Goal: Transaction & Acquisition: Purchase product/service

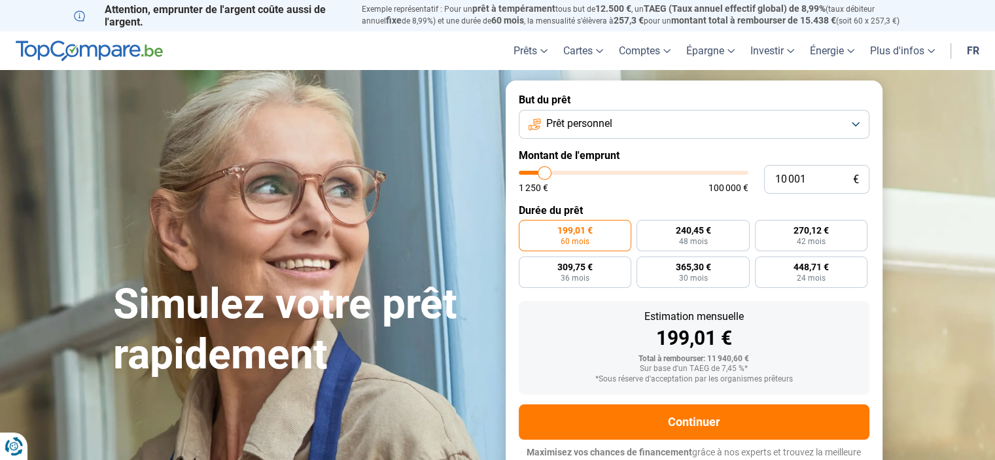
type input "13 750"
type input "13750"
type input "15 750"
type input "15750"
type input "17 000"
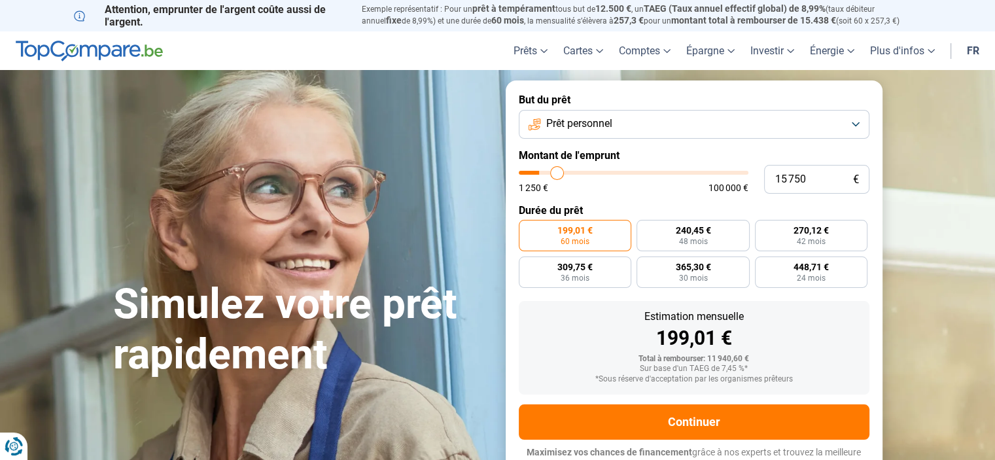
type input "17000"
type input "21 000"
type input "21000"
type input "24 000"
type input "24000"
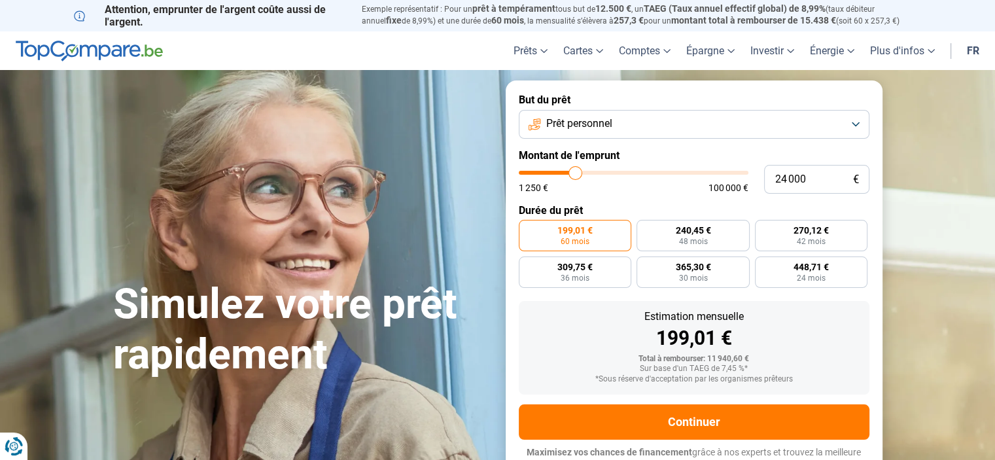
type input "27 250"
type input "27250"
type input "30 750"
type input "30750"
type input "37 000"
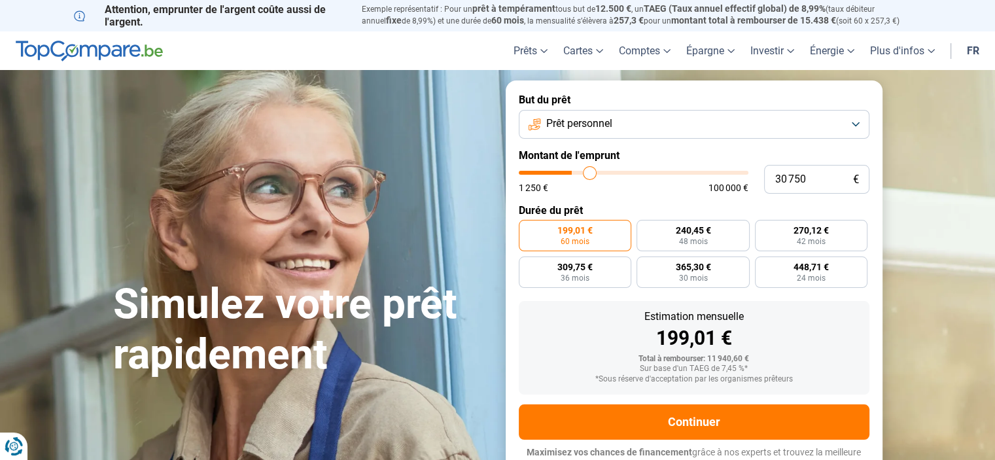
type input "37000"
type input "38 000"
type input "38000"
type input "41 000"
type input "41000"
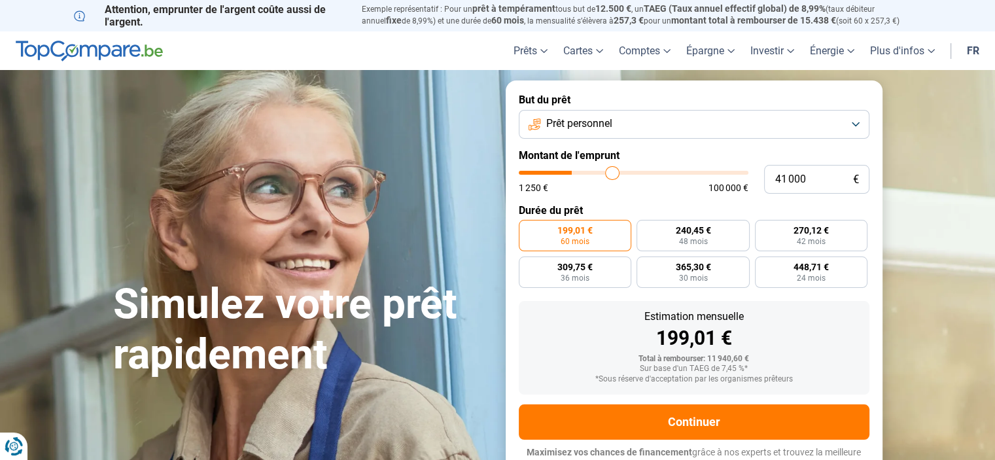
type input "46 000"
type input "46000"
type input "49 500"
type input "49500"
type input "50 750"
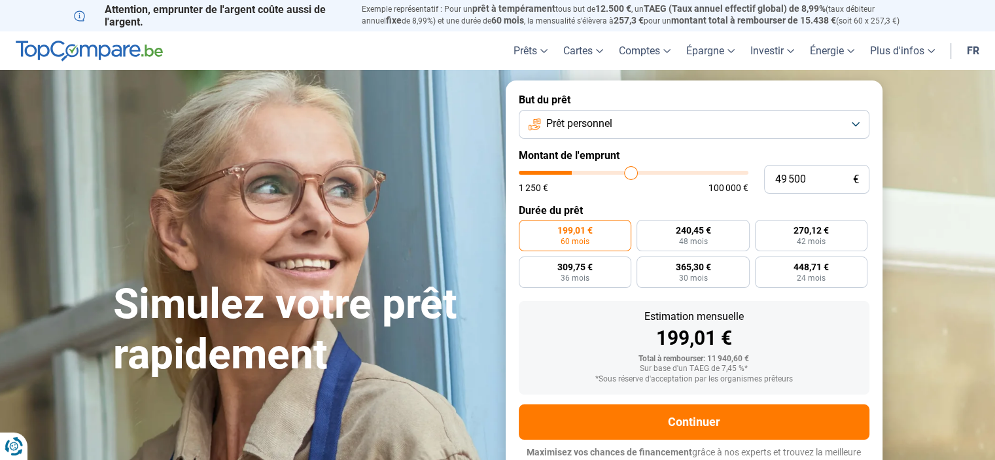
type input "50750"
type input "54 250"
type input "54250"
type input "55 500"
type input "55500"
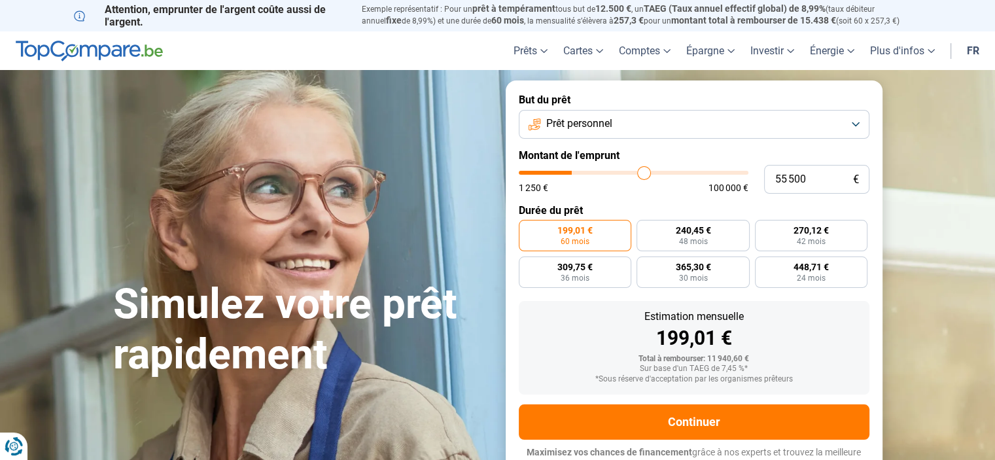
type input "58 750"
type input "58750"
type input "60 000"
type input "60000"
type input "65 000"
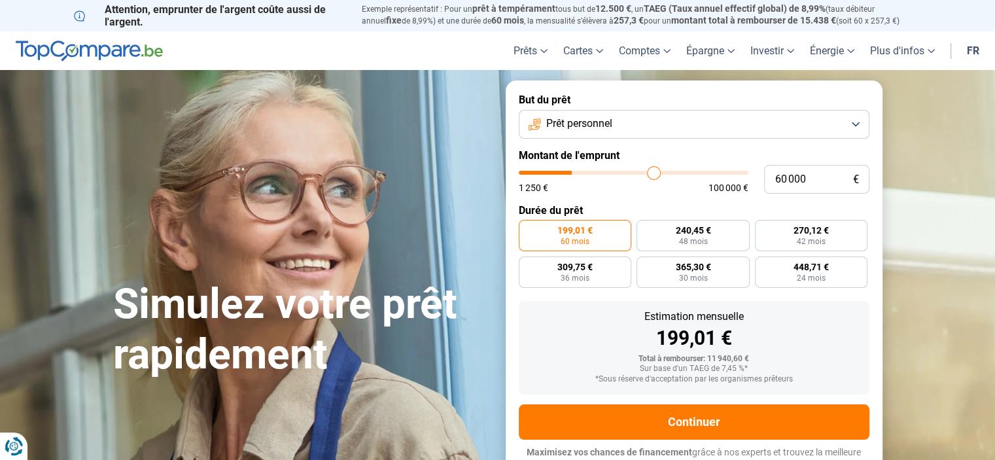
type input "65000"
type input "68 000"
type input "68000"
type input "71 250"
type input "71250"
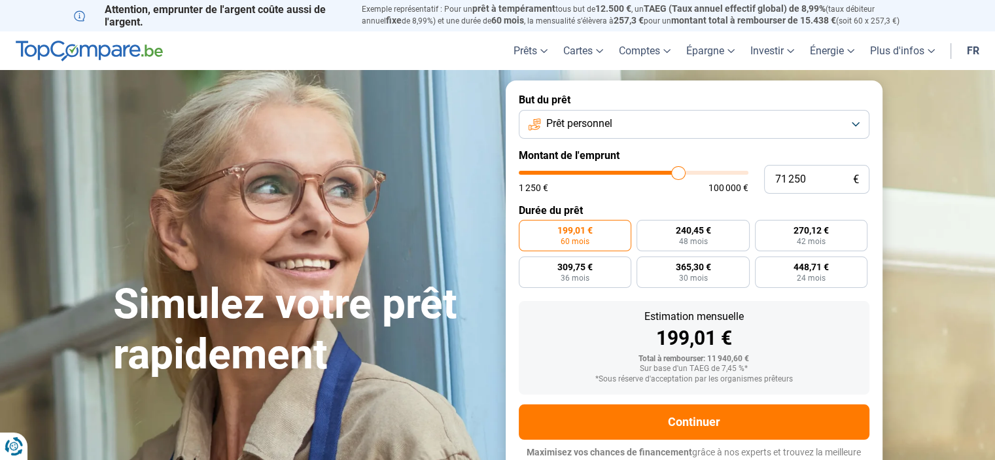
type input "73 500"
type input "73500"
type input "76 000"
type input "76000"
type input "76 500"
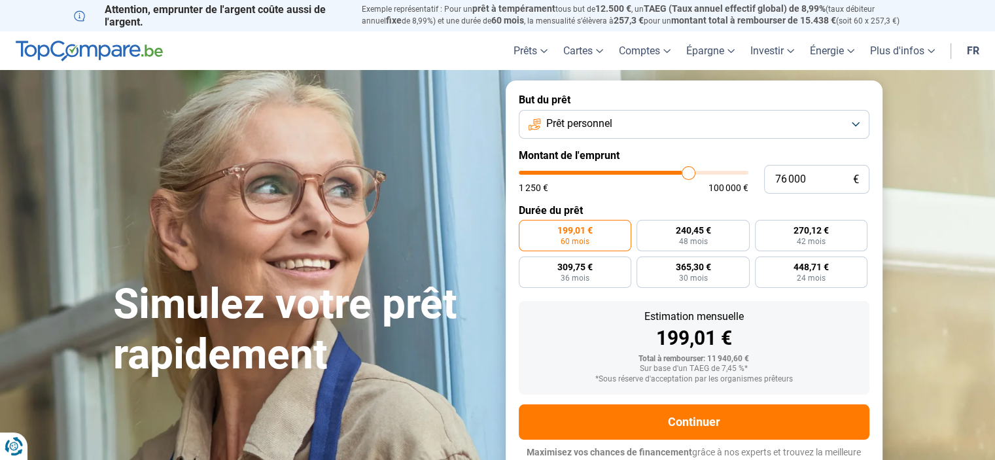
type input "76500"
type input "77 250"
type input "77250"
type input "77 500"
type input "77500"
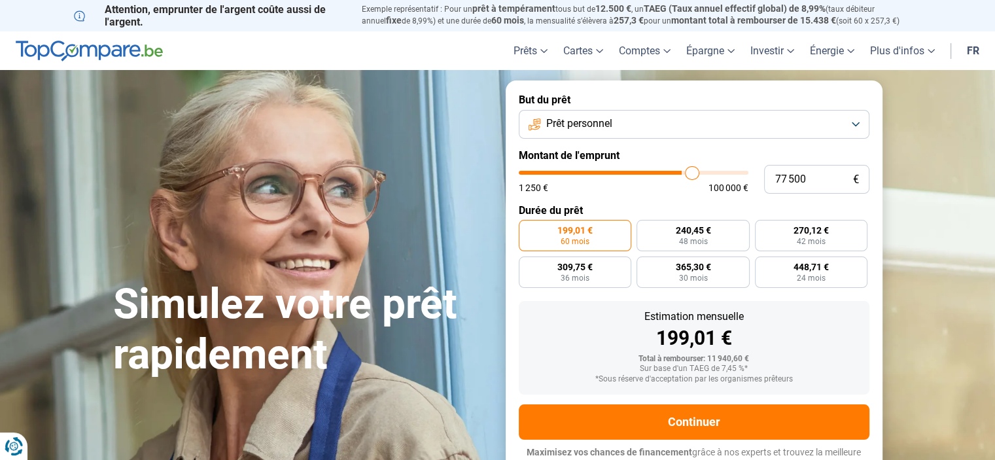
type input "76 500"
type input "76500"
type input "75 500"
type input "75500"
type input "72 250"
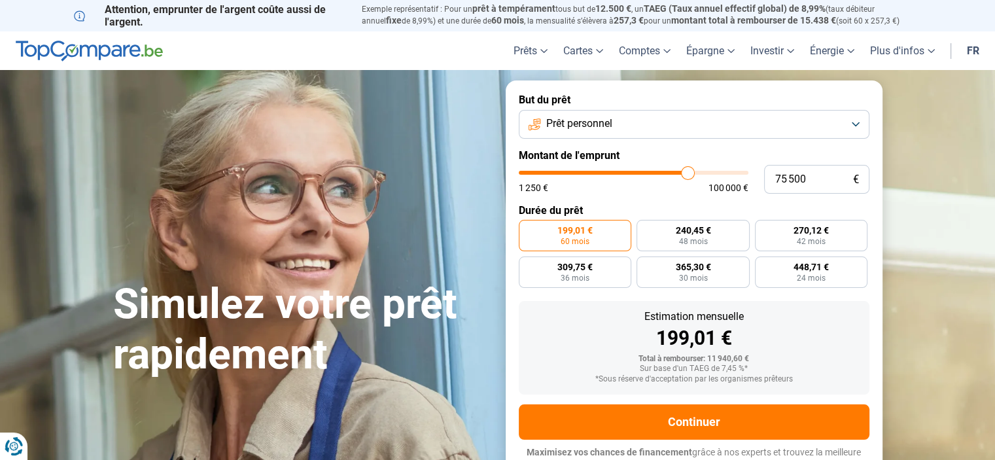
type input "72250"
type input "70 750"
type input "70750"
type input "69 000"
type input "69000"
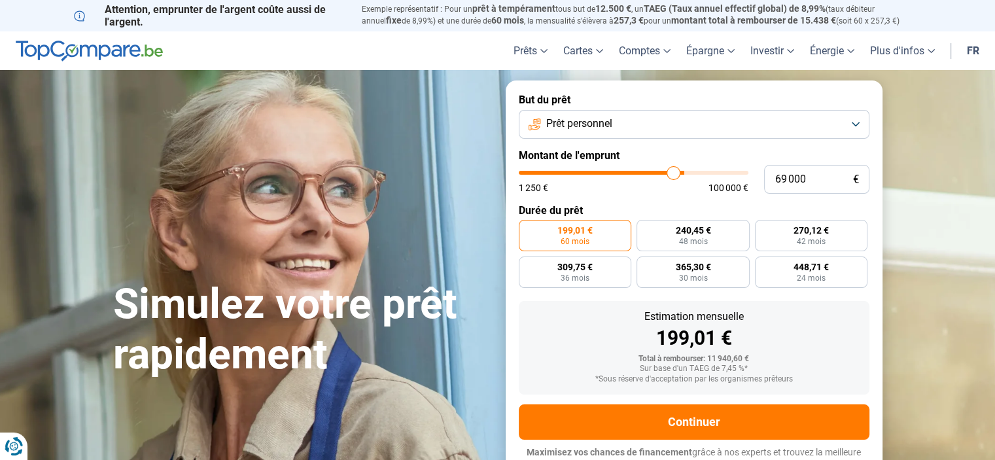
type input "68 000"
type input "68000"
type input "67 250"
type input "67250"
type input "66 750"
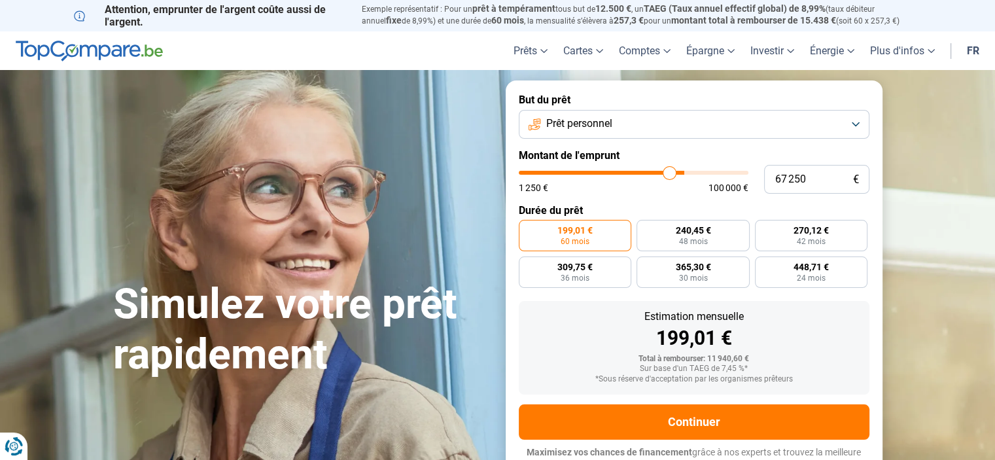
type input "66750"
type input "66 250"
type input "66250"
type input "65 500"
type input "65500"
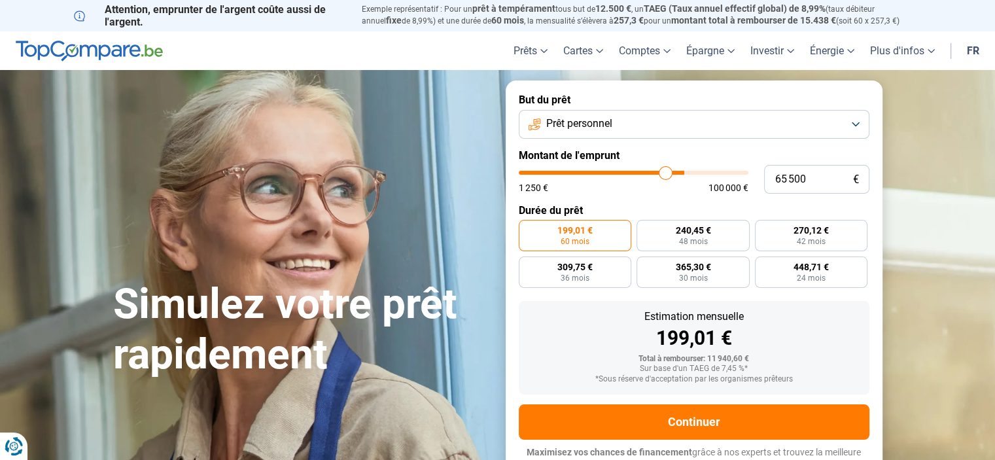
type input "65 000"
type input "65000"
type input "64 250"
type input "64250"
type input "64 000"
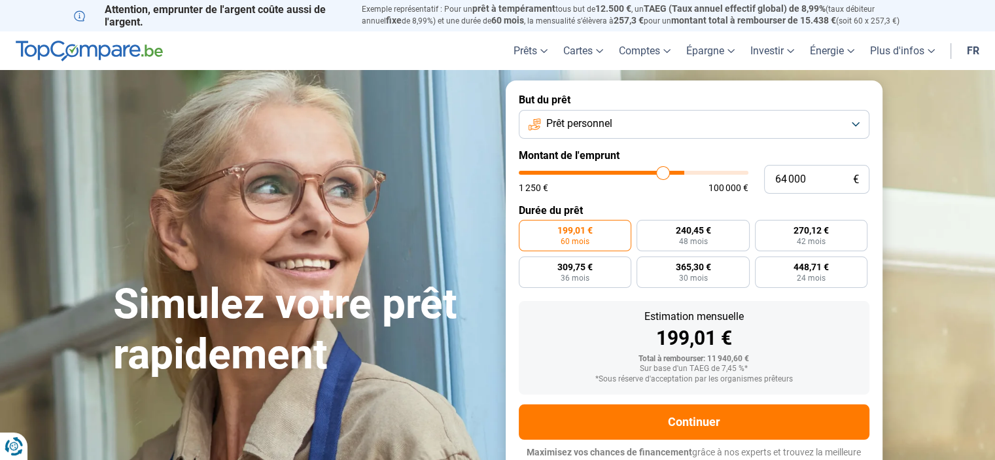
type input "64000"
type input "63 750"
type input "63750"
type input "63 500"
type input "63500"
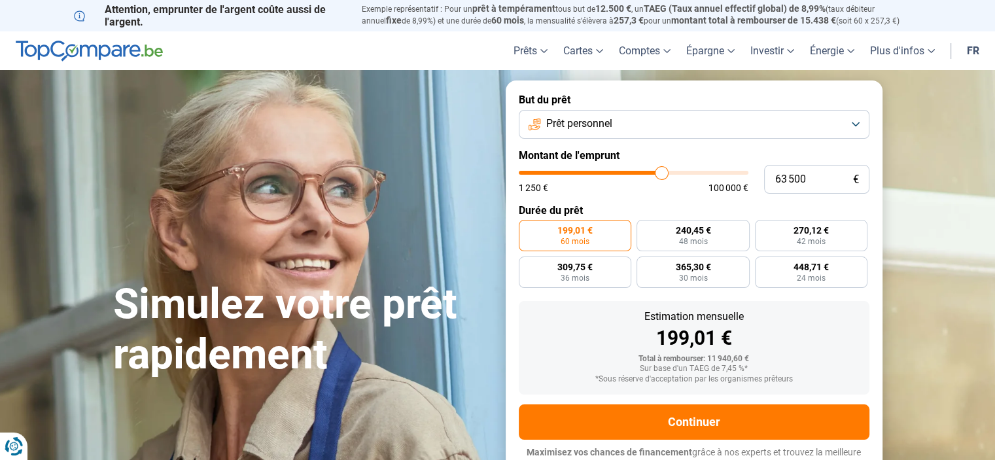
type input "62 500"
type input "62500"
type input "62 250"
type input "62250"
type input "60 500"
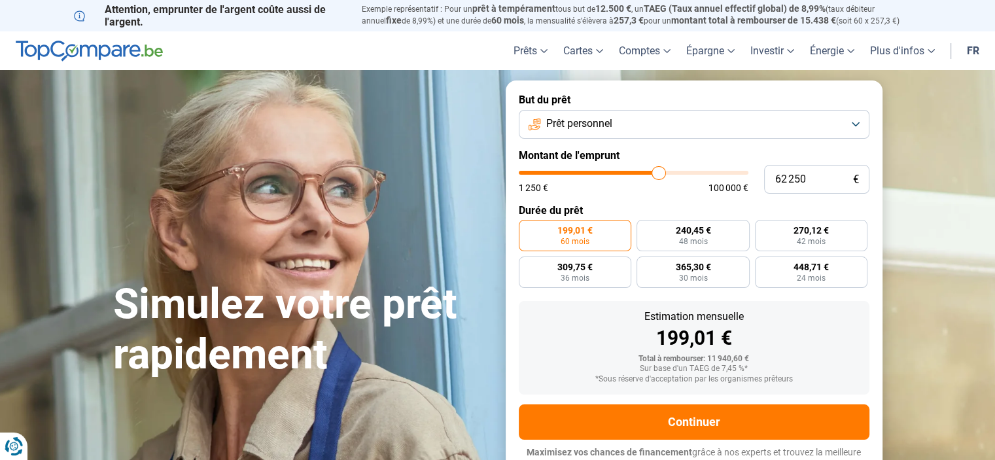
type input "60500"
type input "60 250"
type input "60250"
type input "60 000"
type input "60000"
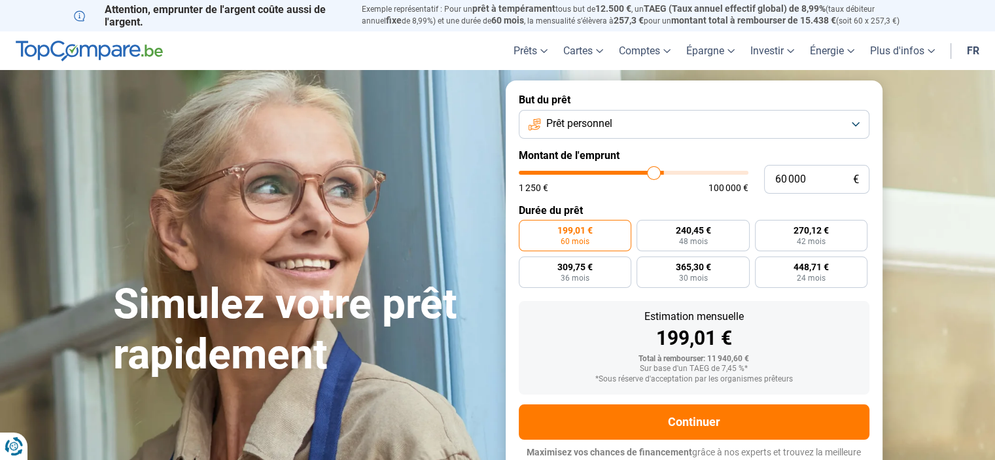
type input "59 750"
type input "59750"
type input "59 500"
type input "59500"
type input "59 250"
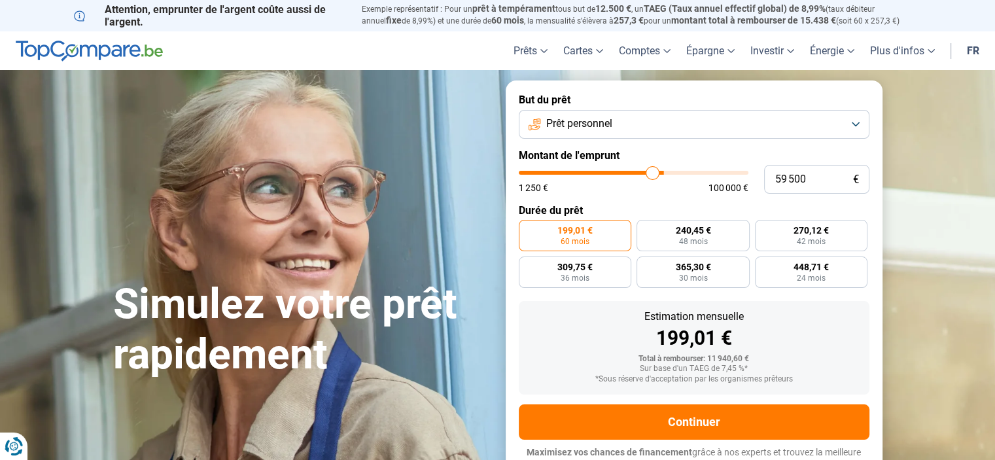
type input "59250"
type input "59 000"
type input "59000"
type input "58 750"
type input "58750"
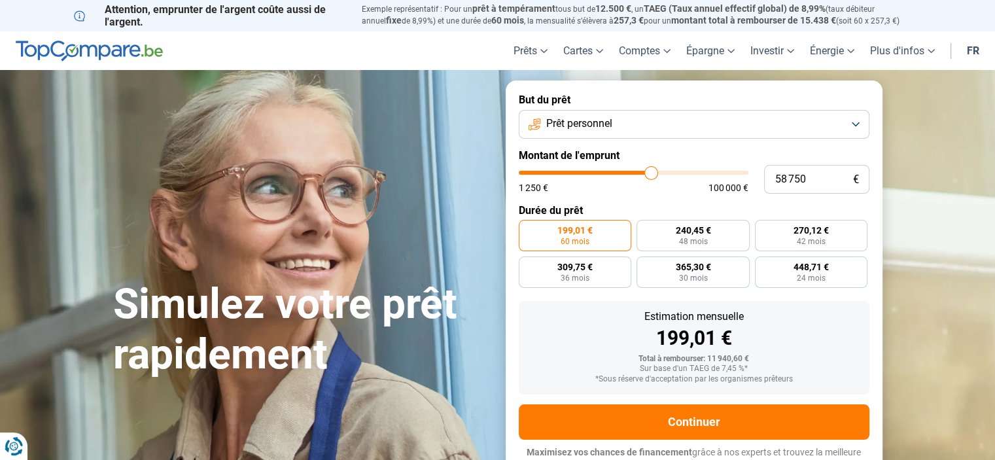
type input "58 500"
type input "58500"
type input "58 250"
type input "58250"
type input "58 000"
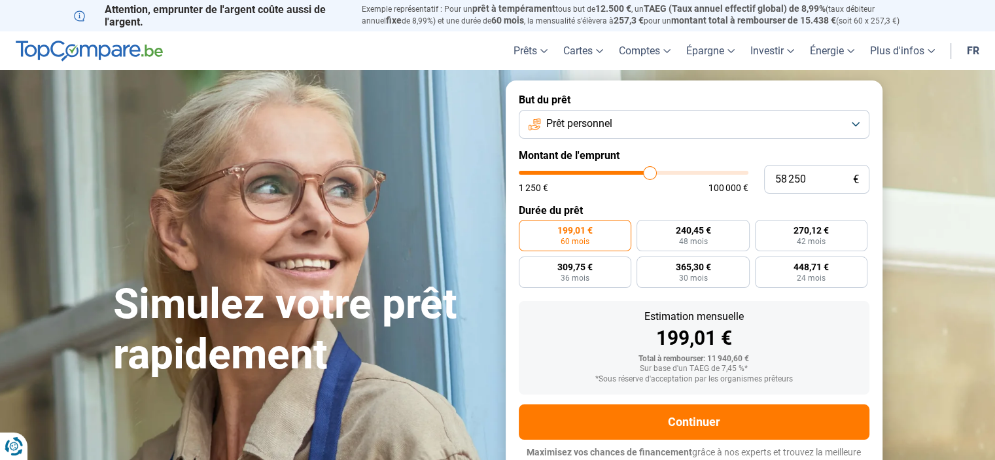
type input "58000"
type input "57 750"
type input "57750"
type input "57 500"
type input "57500"
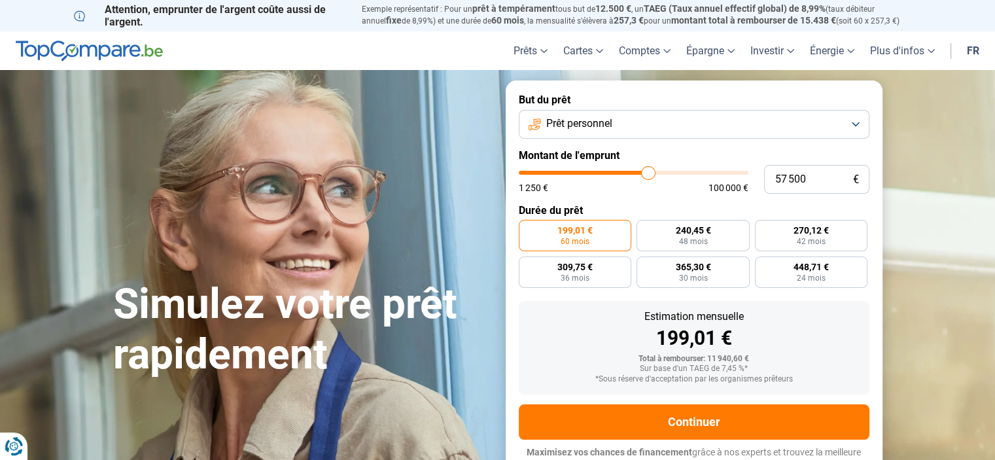
type input "57 000"
type input "57000"
type input "56 500"
type input "56500"
type input "55 750"
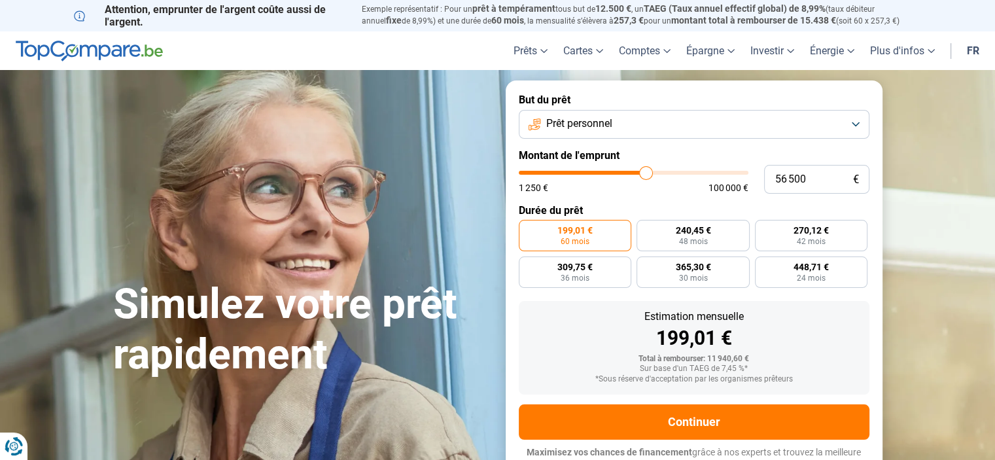
type input "55750"
type input "55 250"
type input "55250"
type input "54 750"
type input "54750"
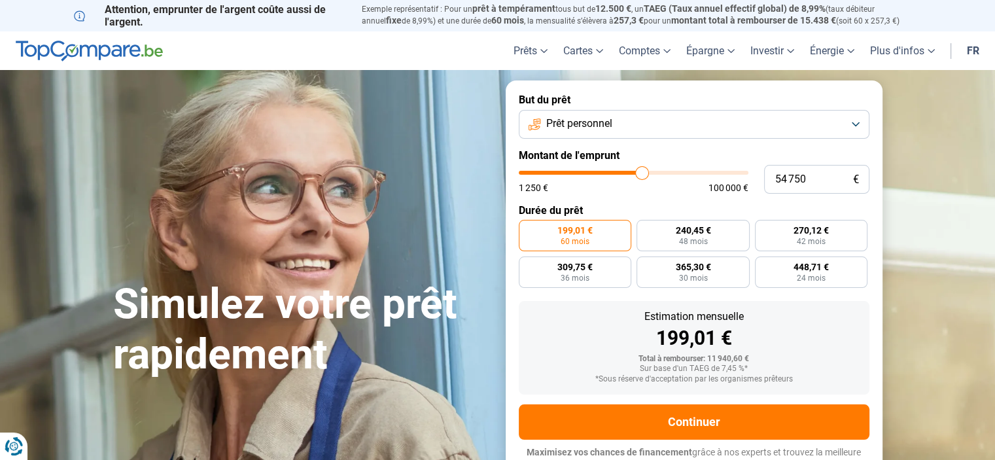
type input "54 250"
type input "54250"
type input "53 250"
type input "53250"
type input "53 000"
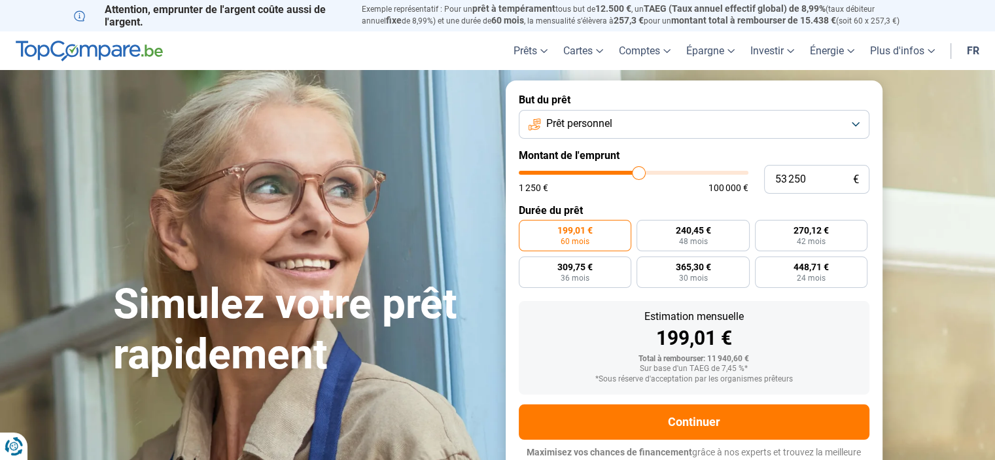
type input "53000"
type input "52 750"
type input "52750"
type input "52 500"
type input "52500"
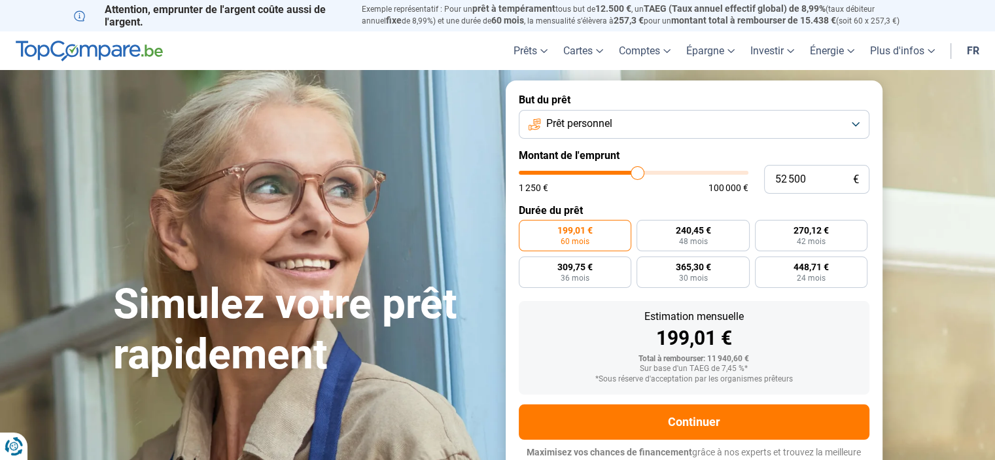
type input "52 250"
type input "52250"
type input "52 000"
type input "52000"
type input "51 750"
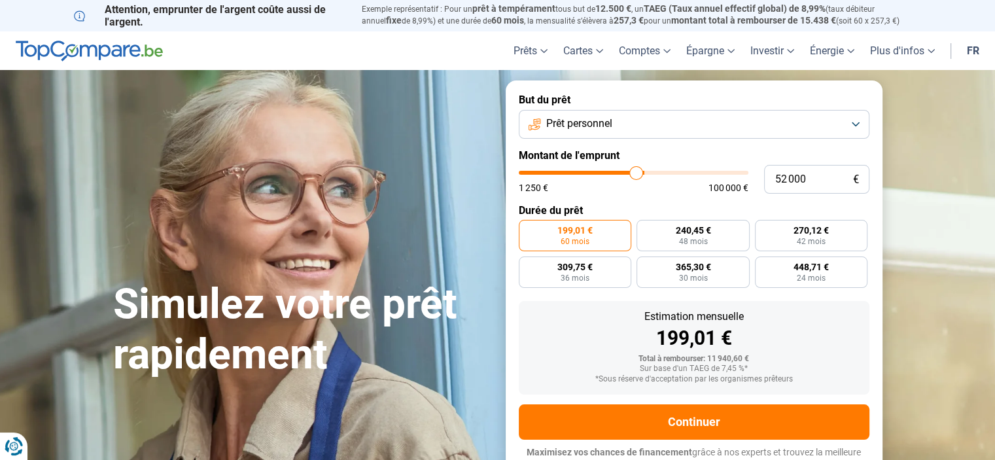
type input "51750"
type input "51 500"
type input "51500"
type input "51 250"
type input "51250"
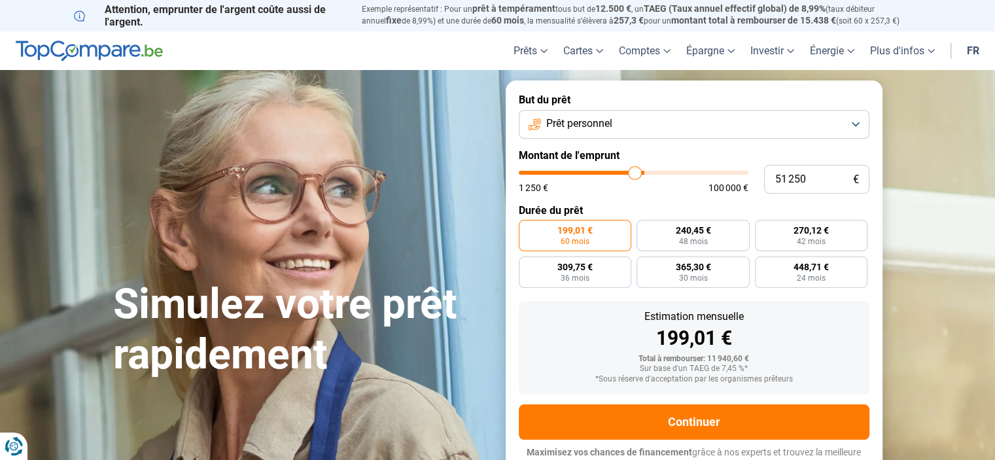
type input "51 000"
type input "51000"
type input "50 750"
type input "50750"
type input "50 500"
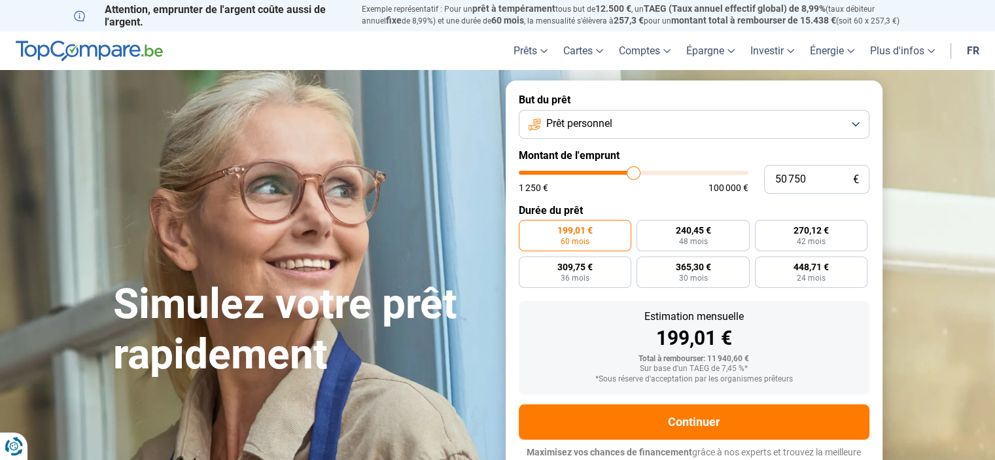
type input "50500"
type input "50 000"
type input "50000"
type input "49 750"
type input "49750"
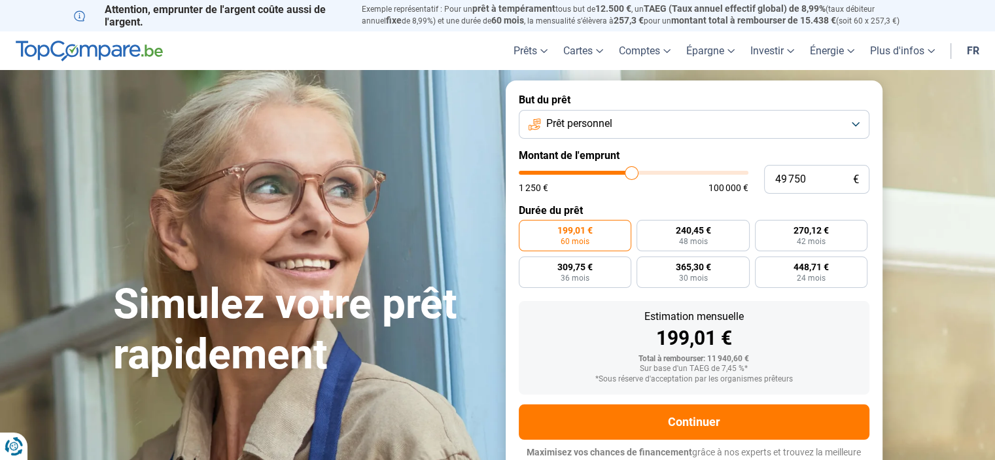
type input "49 500"
type input "49500"
type input "49 250"
type input "49250"
type input "49 000"
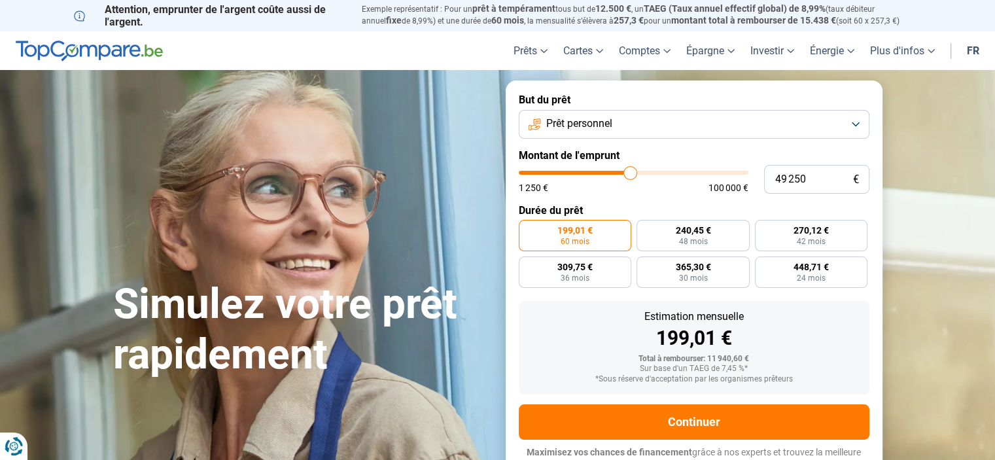
type input "49000"
type input "48 750"
type input "48750"
type input "48 250"
type input "48250"
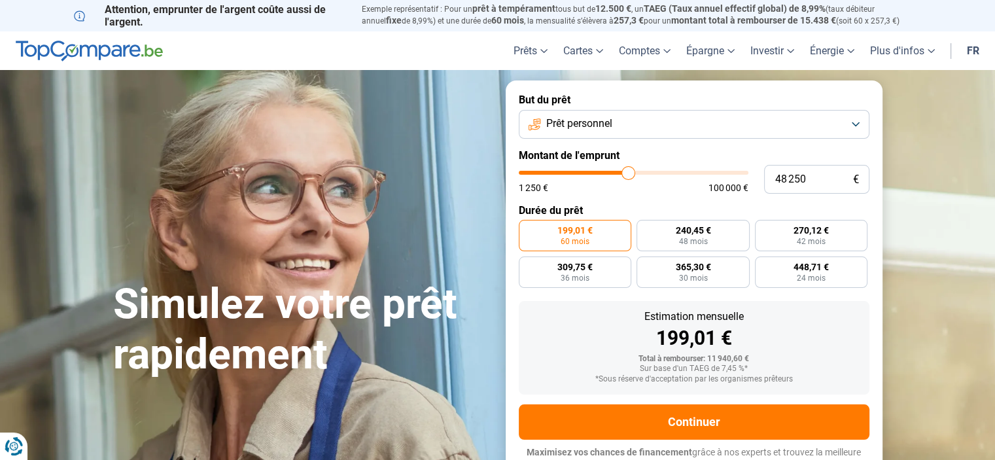
type input "48 000"
type input "48000"
type input "47 750"
type input "47750"
type input "47 500"
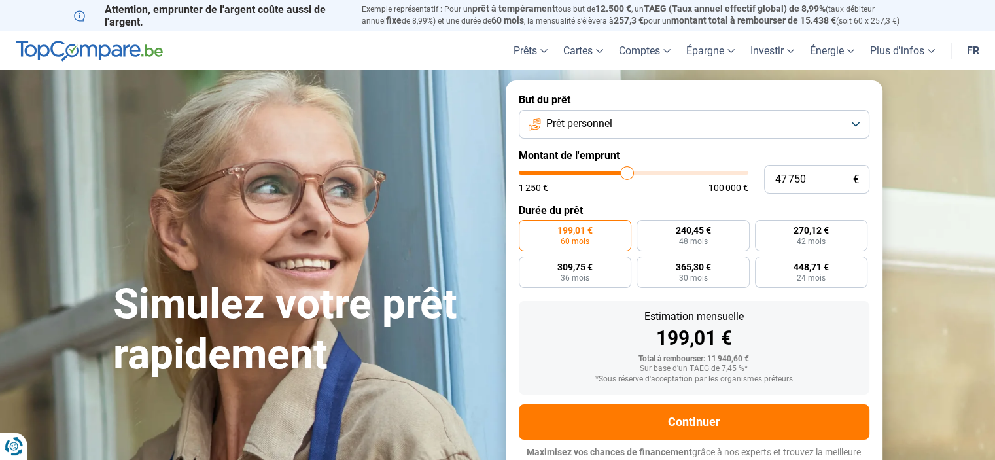
type input "47500"
type input "47 250"
type input "47250"
type input "46 750"
type input "46750"
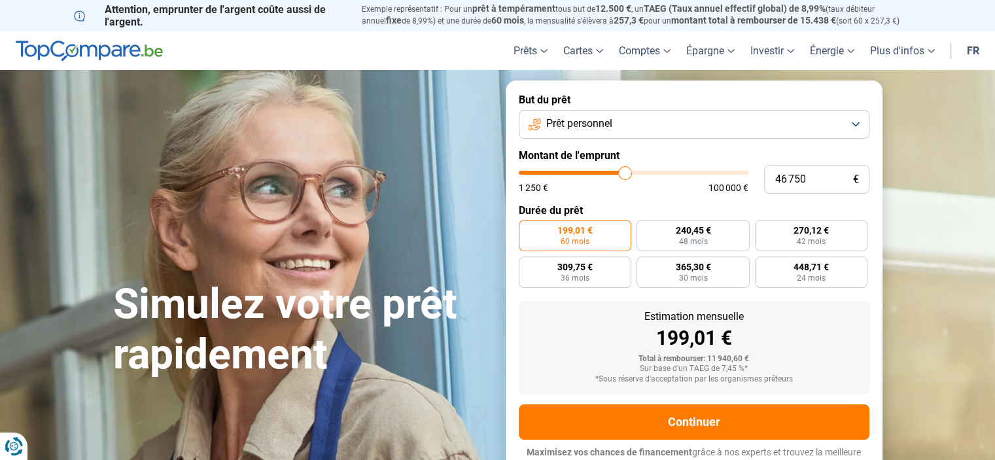
type input "46 500"
type input "46500"
type input "46 250"
type input "46250"
type input "46 000"
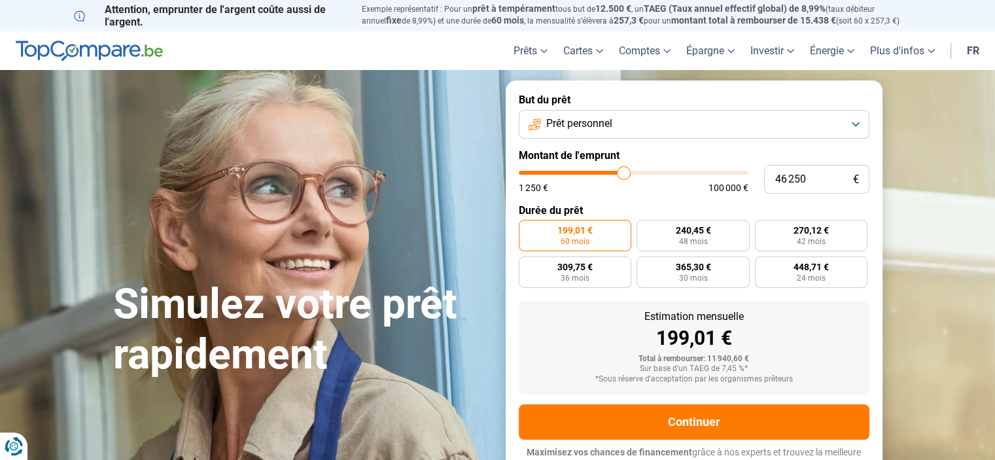
type input "46000"
type input "45 500"
type input "45500"
type input "45 250"
type input "45250"
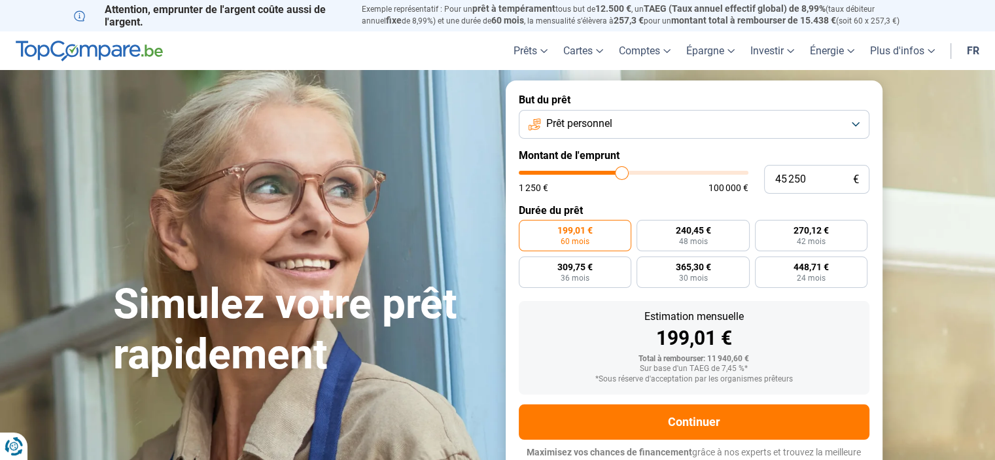
type input "45 000"
type input "45000"
type input "44 750"
type input "44750"
type input "44 250"
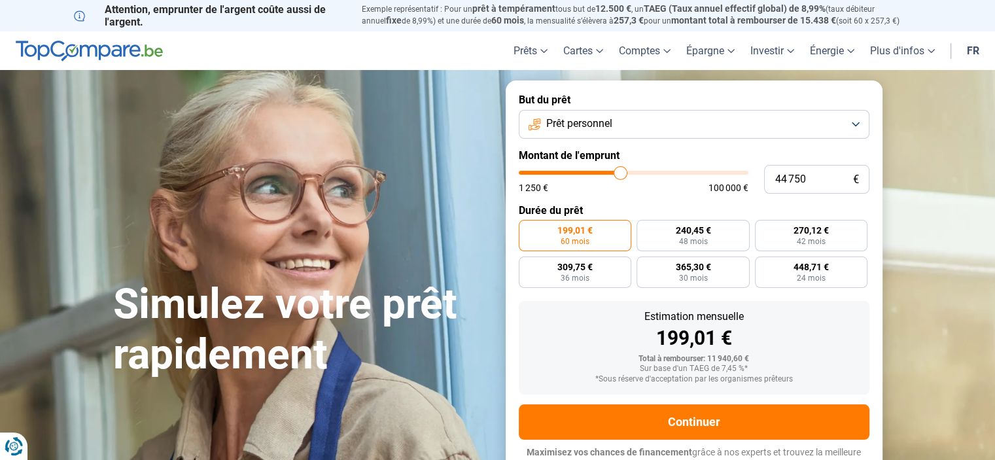
type input "44250"
type input "44 000"
type input "44000"
type input "43 750"
type input "43750"
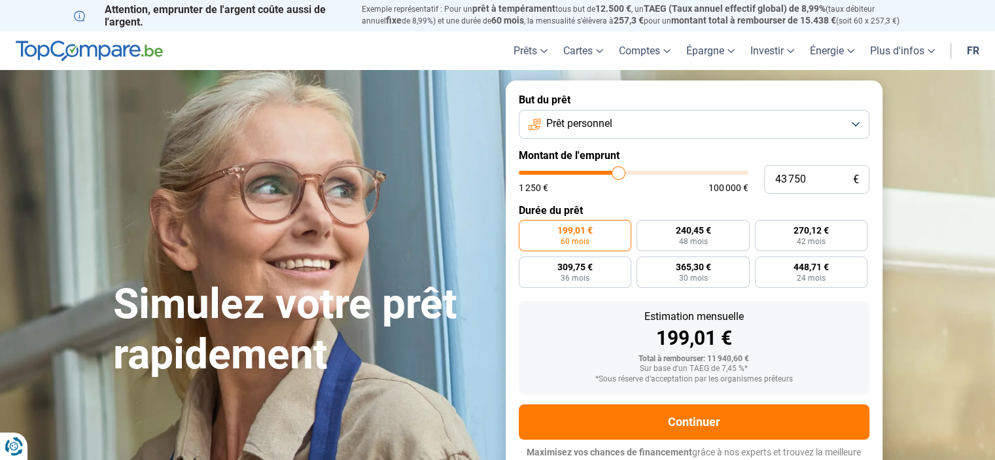
type input "43 500"
type input "43500"
type input "43 250"
type input "43250"
type input "42 750"
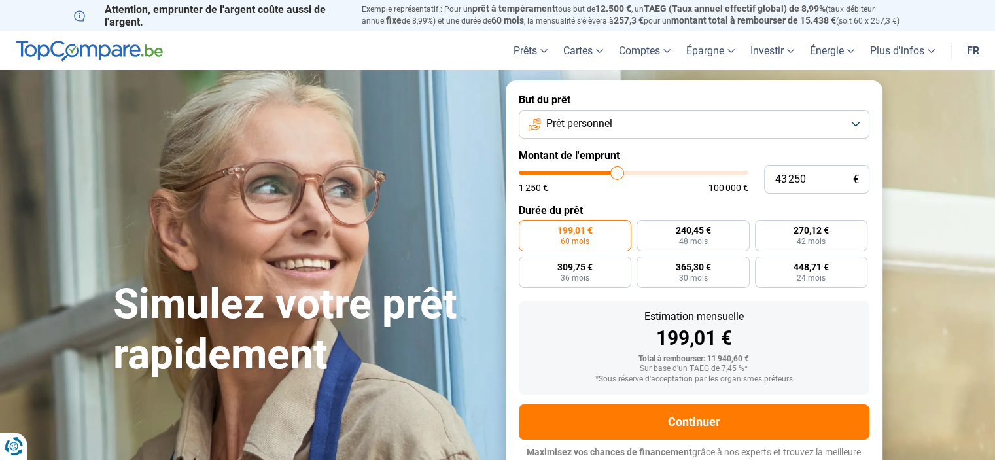
type input "42750"
type input "42 500"
type input "42500"
type input "42 250"
type input "42250"
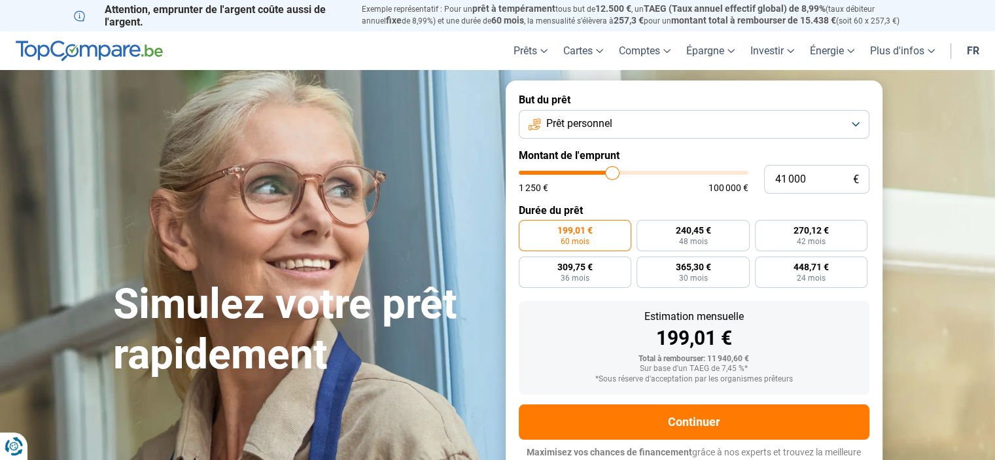
drag, startPoint x: 547, startPoint y: 171, endPoint x: 612, endPoint y: 171, distance: 65.4
click at [612, 171] on input "range" at bounding box center [634, 173] width 230 height 4
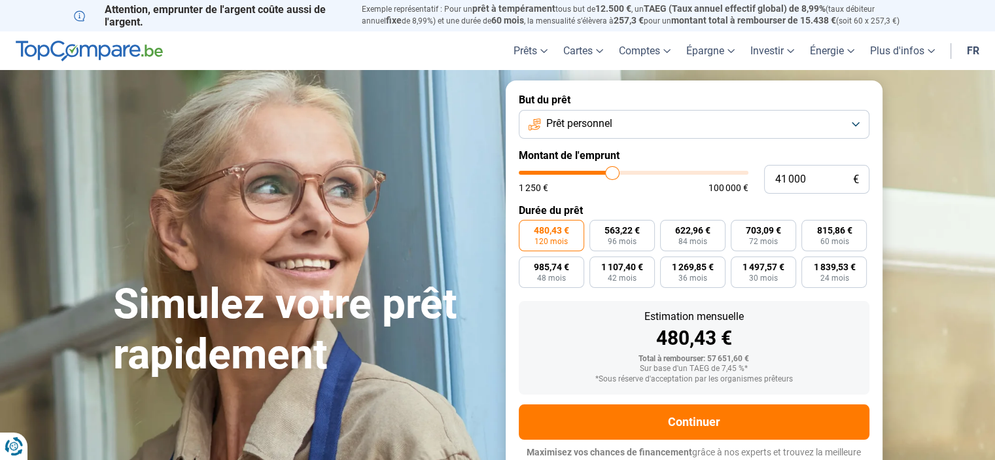
scroll to position [12, 0]
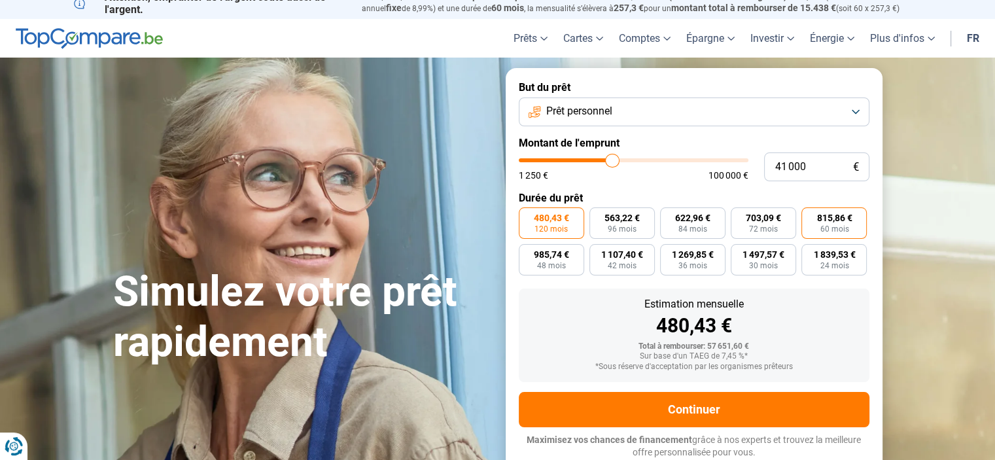
click at [832, 221] on span "815,86 €" at bounding box center [833, 217] width 35 height 9
click at [810, 216] on input "815,86 € 60 mois" at bounding box center [805, 211] width 9 height 9
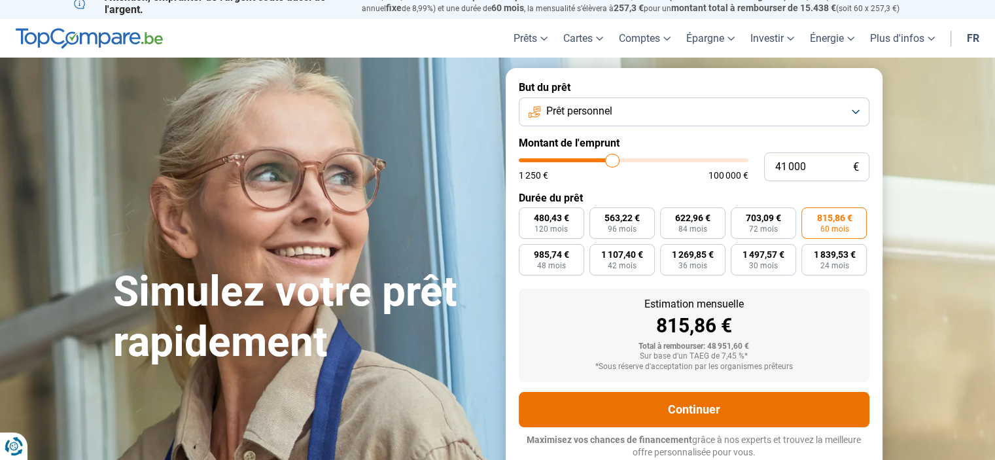
click at [712, 409] on button "Continuer" at bounding box center [694, 409] width 350 height 35
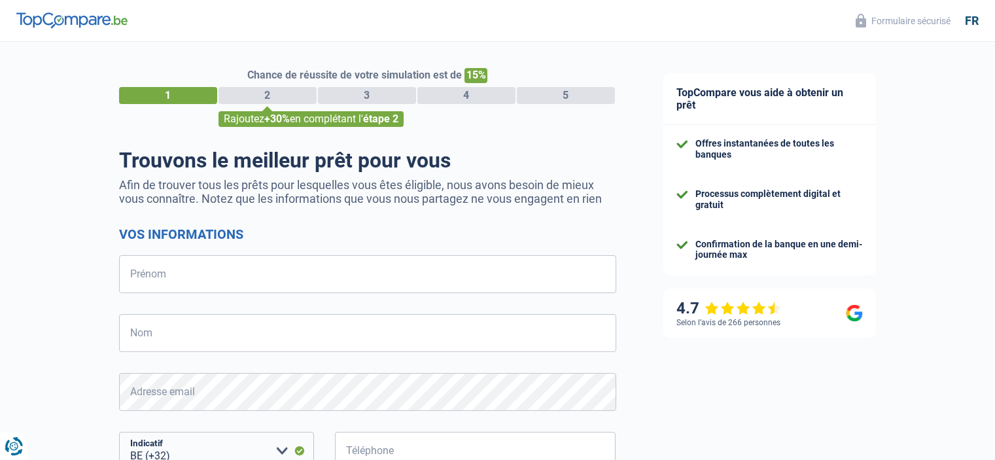
select select "32"
click at [488, 216] on div "Trouvons le meilleur prêt pour vous Afin de trouver tous les prêts pour lesquel…" at bounding box center [367, 390] width 497 height 485
click at [373, 268] on input "Prénom" at bounding box center [367, 274] width 497 height 38
type input "Vincent"
click at [228, 332] on input "Nom" at bounding box center [367, 333] width 497 height 38
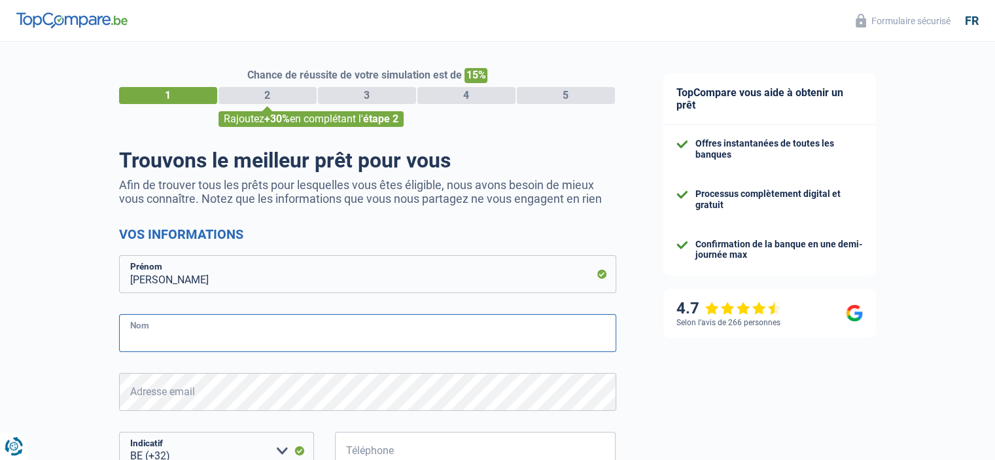
type input "Dehon"
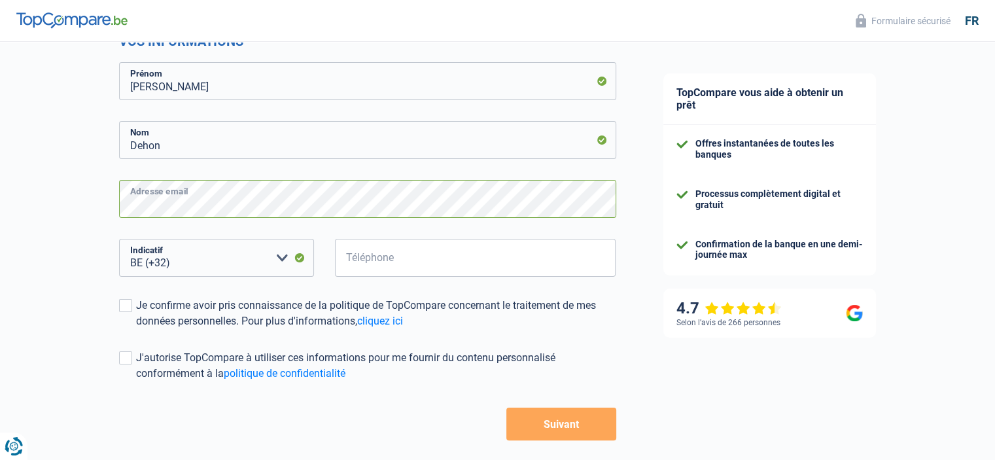
scroll to position [194, 0]
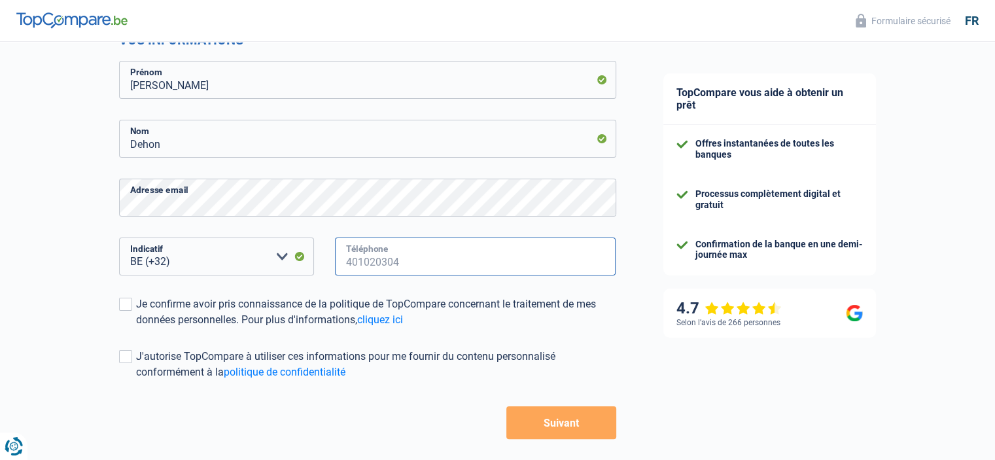
click at [455, 267] on input "Téléphone" at bounding box center [475, 256] width 281 height 38
click at [455, 267] on input "495844228" at bounding box center [475, 256] width 281 height 38
type input "495844228"
click at [132, 303] on label "Je confirme avoir pris connaissance de la politique de TopCompare concernant le…" at bounding box center [367, 311] width 497 height 31
click at [136, 328] on input "Je confirme avoir pris connaissance de la politique de TopCompare concernant le…" at bounding box center [136, 328] width 0 height 0
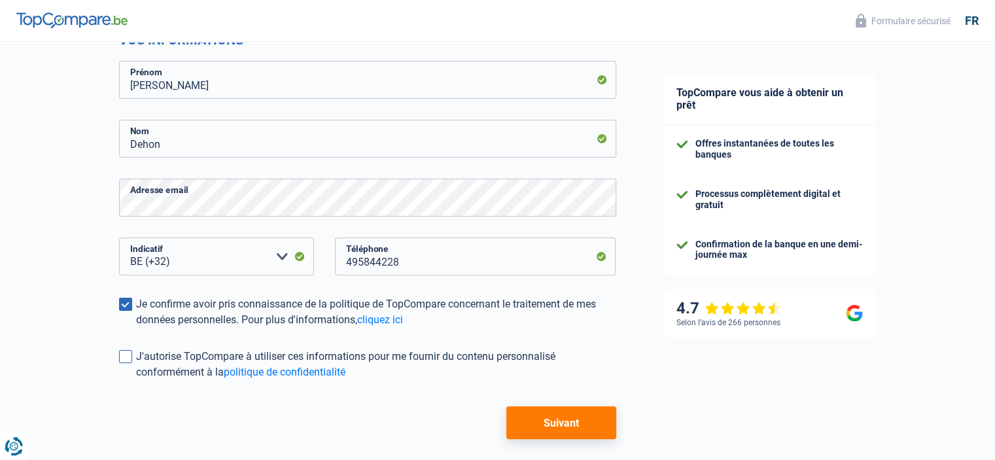
click at [125, 355] on span at bounding box center [125, 356] width 13 height 13
click at [136, 380] on input "J'autorise TopCompare à utiliser ces informations pour me fournir du contenu pe…" at bounding box center [136, 380] width 0 height 0
click at [549, 410] on button "Suivant" at bounding box center [560, 422] width 109 height 33
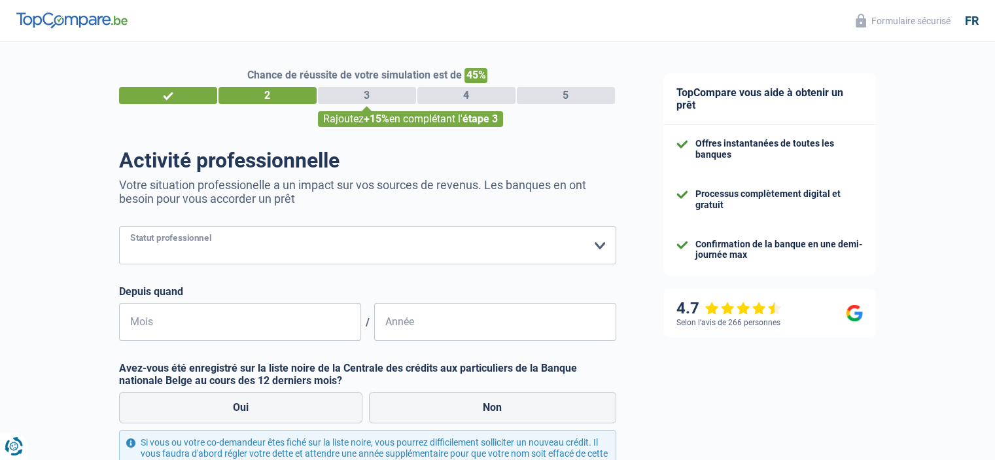
click at [602, 246] on select "Ouvrier Employé privé Employé public Invalide Indépendant Pensionné Chômeur Mut…" at bounding box center [367, 245] width 497 height 38
select select "privateEmployee"
click at [119, 227] on select "Ouvrier Employé privé Employé public Invalide Indépendant Pensionné Chômeur Mut…" at bounding box center [367, 245] width 497 height 38
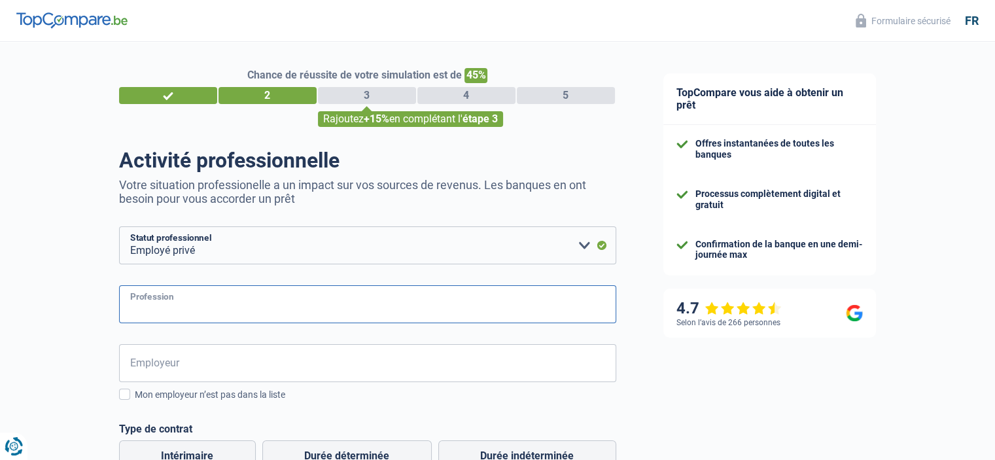
click at [289, 308] on input "Profession" at bounding box center [367, 304] width 497 height 38
type input "salarié"
click at [247, 361] on input "Employeur" at bounding box center [367, 363] width 497 height 38
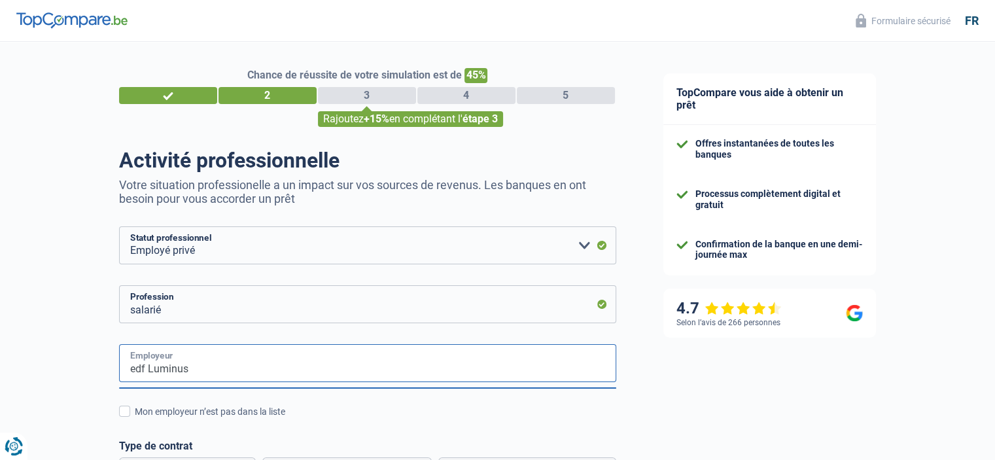
drag, startPoint x: 277, startPoint y: 368, endPoint x: 0, endPoint y: 360, distance: 277.4
click at [0, 360] on div "Chance de réussite de votre simulation est de 45% 1 2 3 4 5 Rajoutez +15% en co…" at bounding box center [319, 435] width 639 height 796
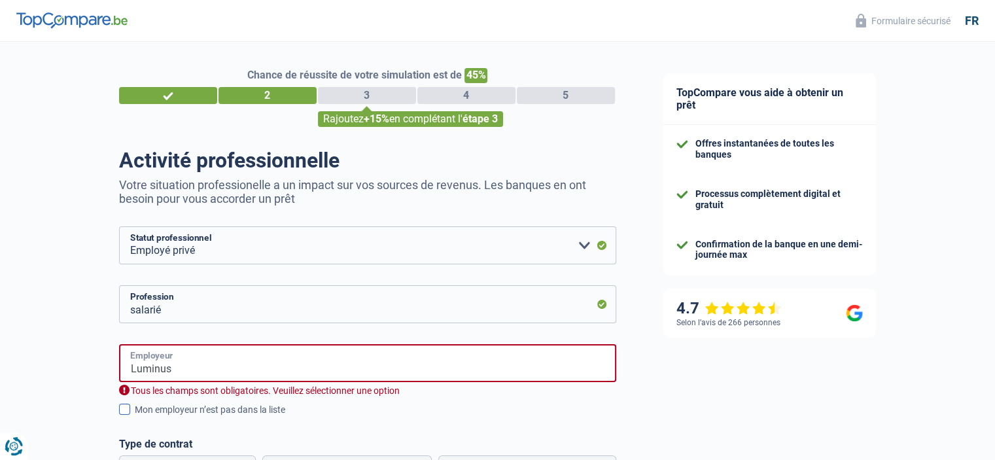
type input "Luminus"
click at [128, 409] on span at bounding box center [124, 408] width 11 height 11
click at [135, 417] on input "Mon employeur n’est pas dans la liste" at bounding box center [135, 417] width 0 height 0
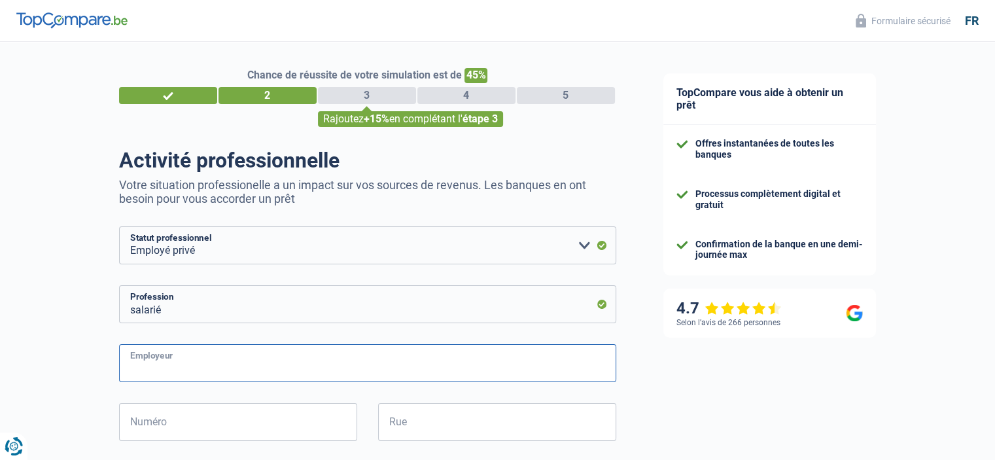
click at [371, 345] on input "Employeur" at bounding box center [367, 363] width 497 height 38
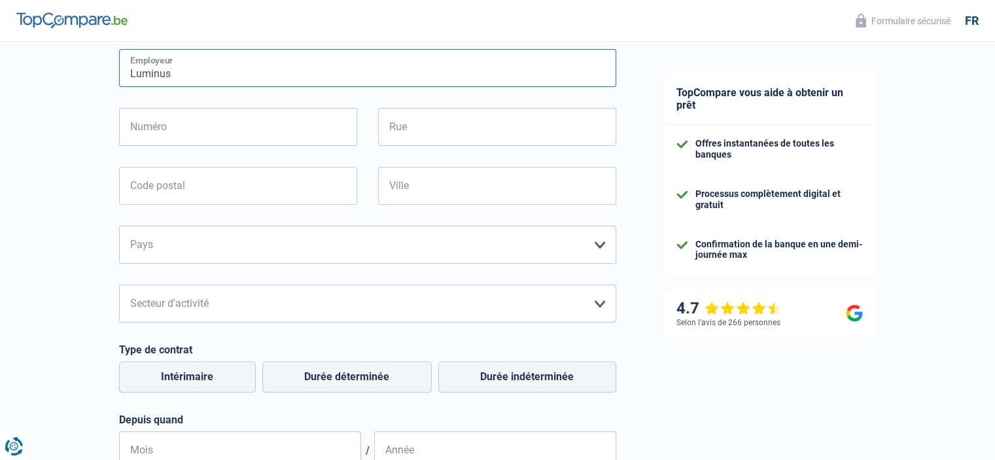
scroll to position [299, 0]
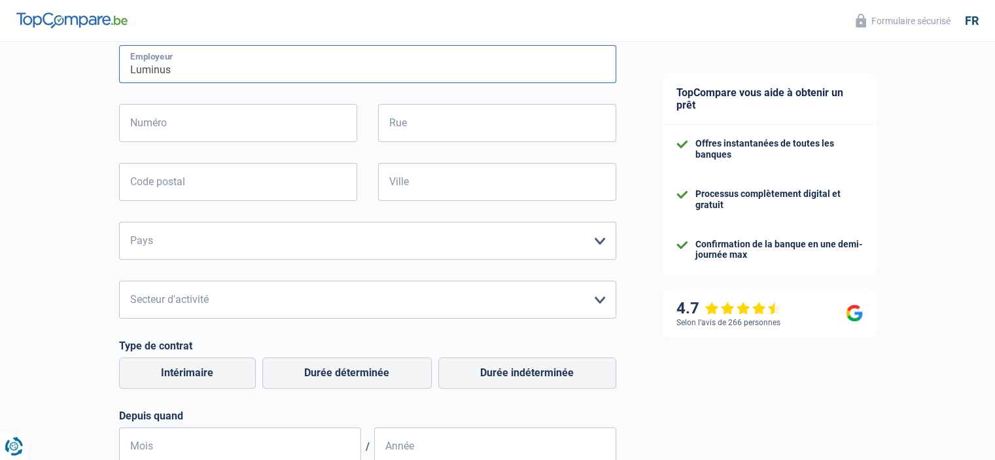
type input "Luminus"
click at [596, 300] on select "Agriculture/Pêche Industrie Horeca Courier/Fitness/Taxi Construction Banques/As…" at bounding box center [367, 300] width 497 height 38
select select "bigCompanies"
click at [119, 281] on select "Agriculture/Pêche Industrie Horeca Courier/Fitness/Taxi Construction Banques/As…" at bounding box center [367, 300] width 497 height 38
click at [511, 241] on select "Belgique France Allemagne Italie Luxembourg Pays-Bas Espagne Suisse Veuillez sé…" at bounding box center [367, 241] width 497 height 38
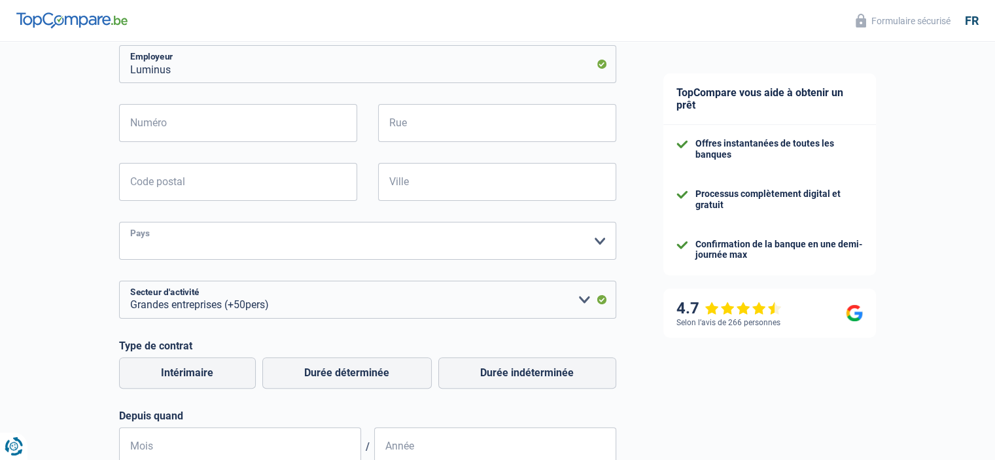
select select "BE"
click at [119, 222] on select "Belgique France Allemagne Italie Luxembourg Pays-Bas Espagne Suisse Veuillez sé…" at bounding box center [367, 241] width 497 height 38
click at [241, 122] on input "Numéro" at bounding box center [238, 123] width 238 height 38
type input "61"
click at [424, 114] on input "Rue" at bounding box center [497, 123] width 238 height 38
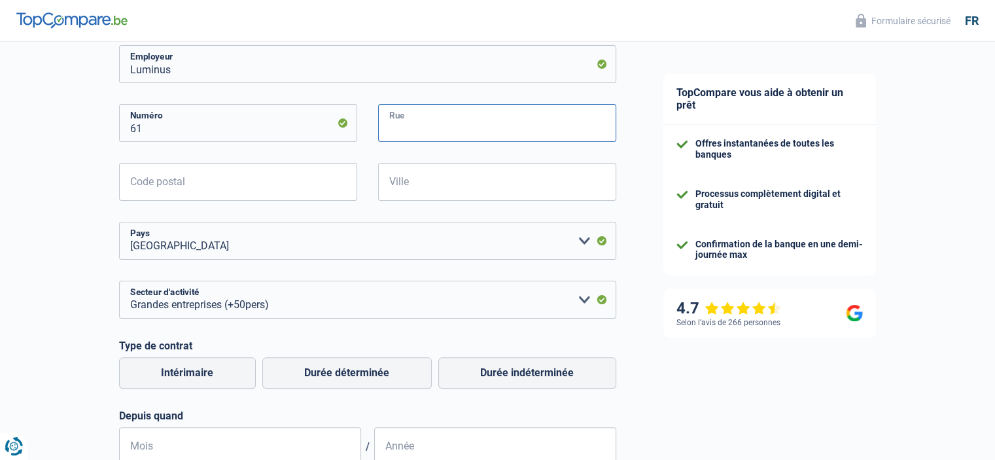
type input "61 Rue de Dinant"
type input "5555"
type input "Bièvre"
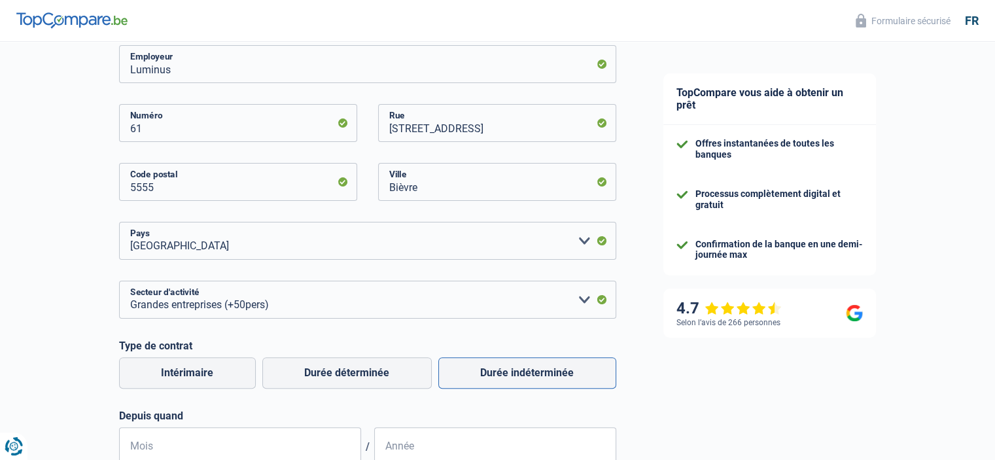
click at [485, 375] on label "Durée indéterminée" at bounding box center [527, 372] width 178 height 31
click at [485, 375] on input "Durée indéterminée" at bounding box center [527, 372] width 178 height 31
radio input "true"
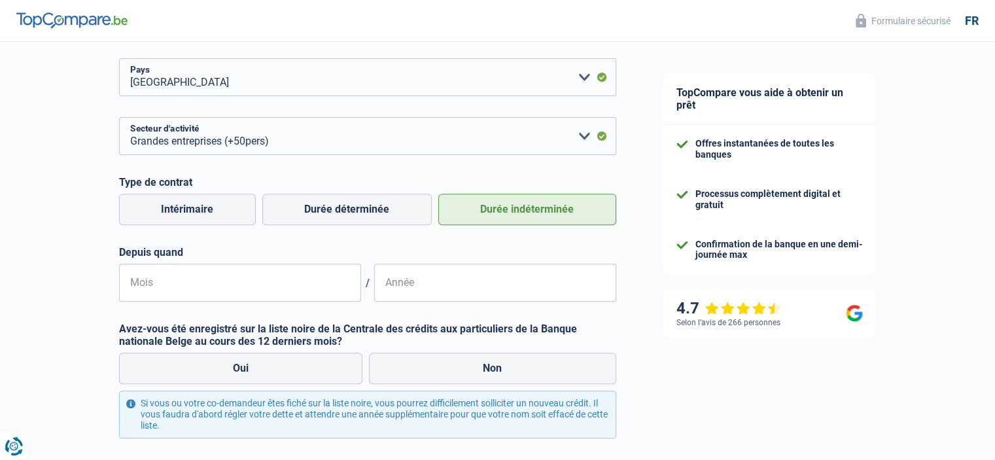
scroll to position [466, 0]
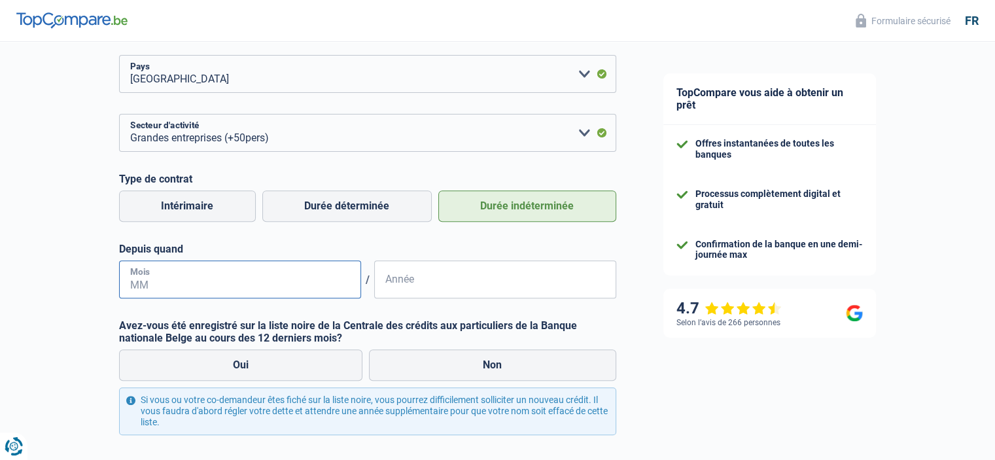
click at [230, 277] on input "Mois" at bounding box center [240, 279] width 242 height 38
type input "01"
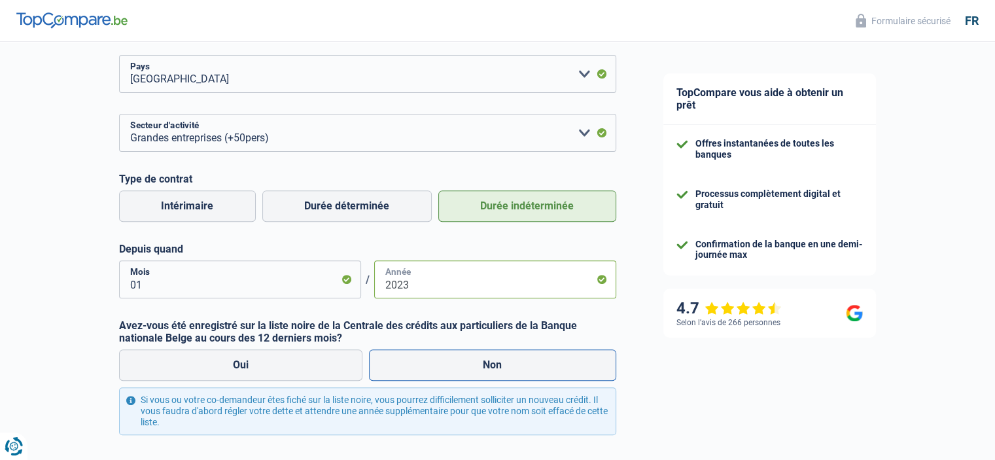
type input "2023"
click at [477, 367] on label "Non" at bounding box center [492, 364] width 247 height 31
click at [477, 367] on input "Non" at bounding box center [492, 364] width 247 height 31
radio input "true"
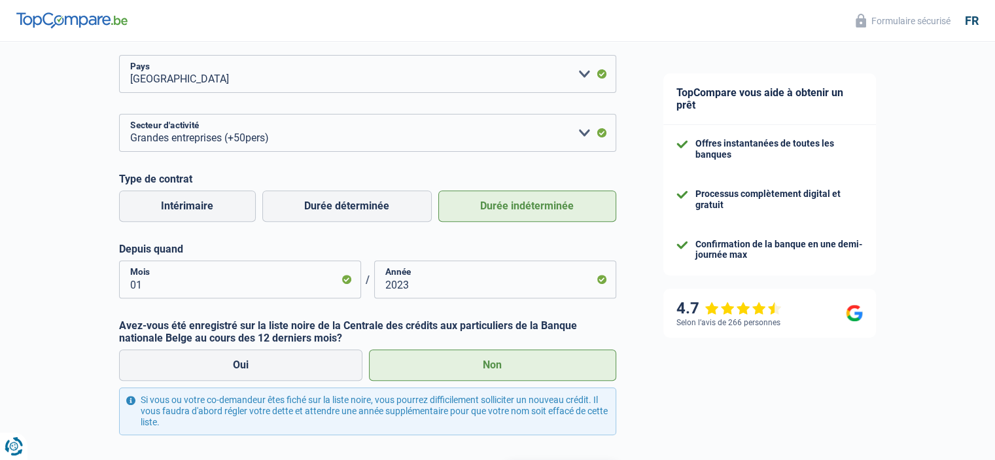
scroll to position [577, 0]
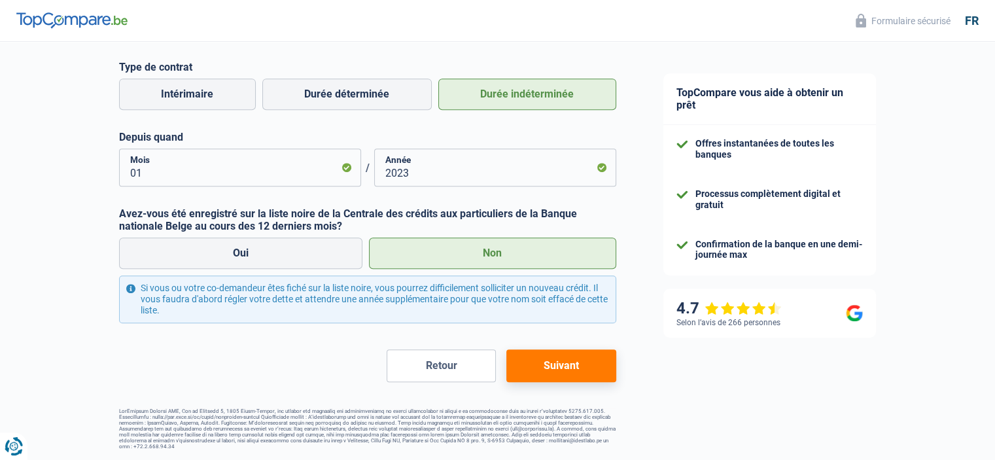
click at [575, 360] on button "Suivant" at bounding box center [560, 365] width 109 height 33
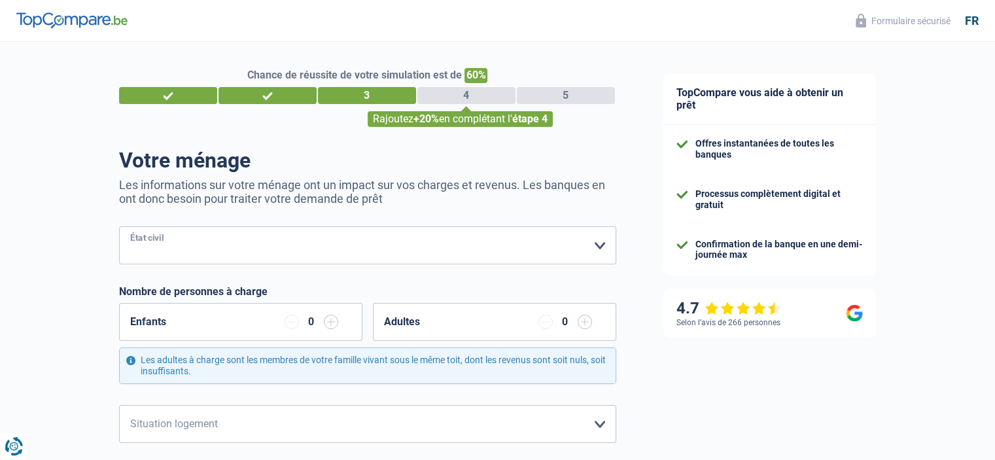
click at [519, 248] on select "Célibataire Marié(e) Cohabitant(e) légal(e) Divorcé(e) Veuf(ve) Séparé (de fait…" at bounding box center [367, 245] width 497 height 38
select select "married"
click at [119, 227] on select "Célibataire Marié(e) Cohabitant(e) légal(e) Divorcé(e) Veuf(ve) Séparé (de fait…" at bounding box center [367, 245] width 497 height 38
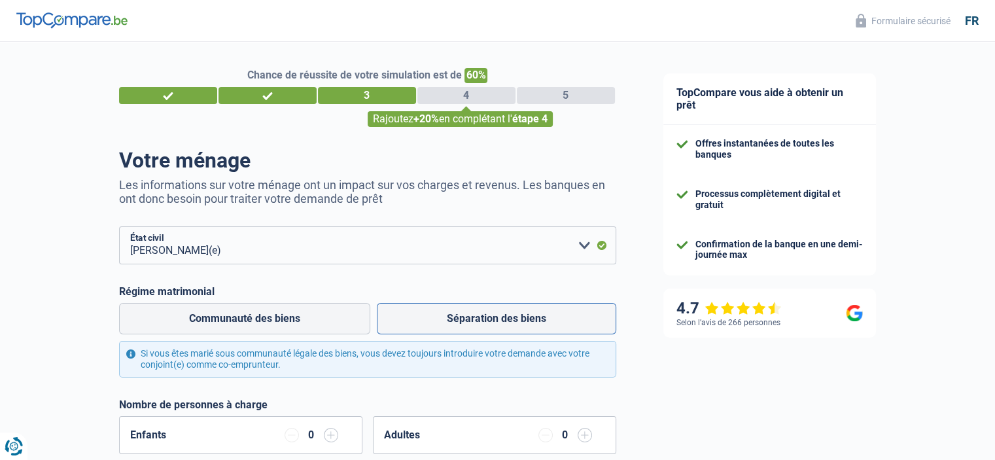
click at [458, 320] on label "Séparation des biens" at bounding box center [496, 318] width 239 height 31
click at [458, 320] on input "Séparation des biens" at bounding box center [496, 318] width 239 height 31
radio input "true"
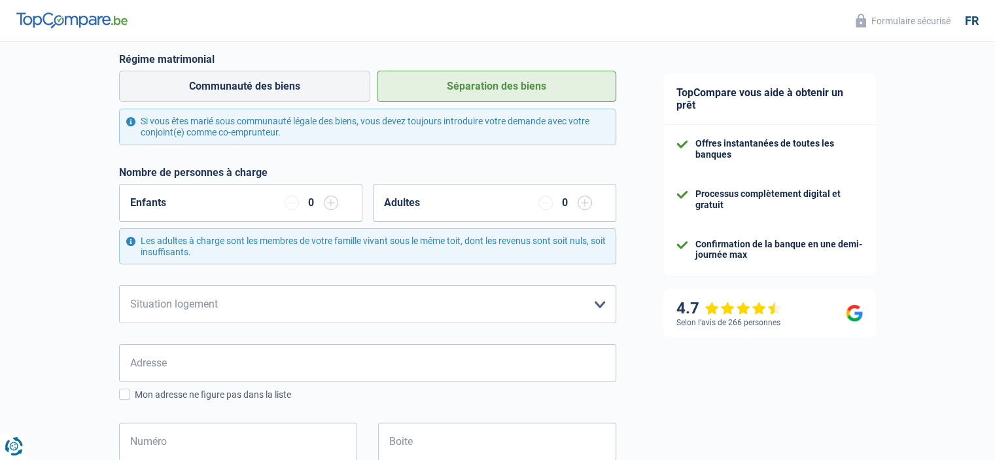
scroll to position [239, 0]
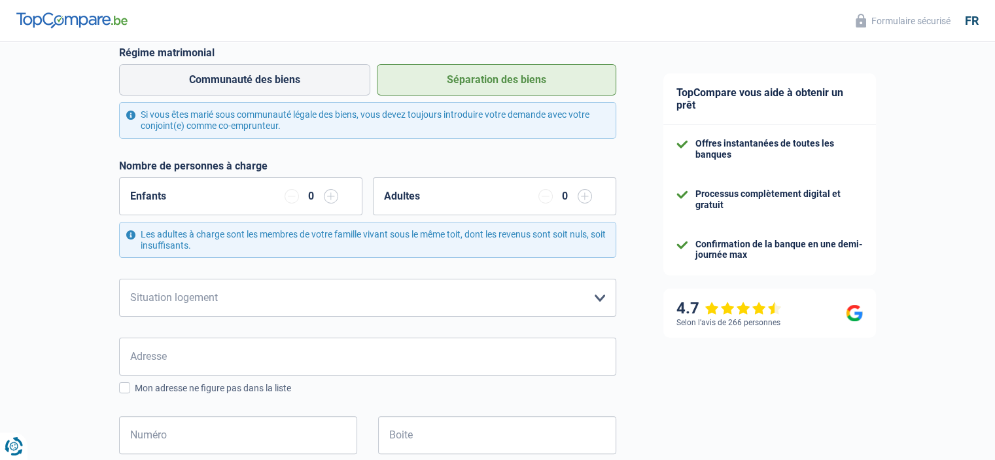
click at [330, 195] on input "button" at bounding box center [331, 196] width 14 height 14
click at [447, 300] on select "Locataire Propriétaire avec prêt hypothécaire Propriétaire sans prêt hypothécai…" at bounding box center [367, 298] width 497 height 38
select select "ownerWithoutMortgage"
click at [119, 279] on select "Locataire Propriétaire avec prêt hypothécaire Propriétaire sans prêt hypothécai…" at bounding box center [367, 298] width 497 height 38
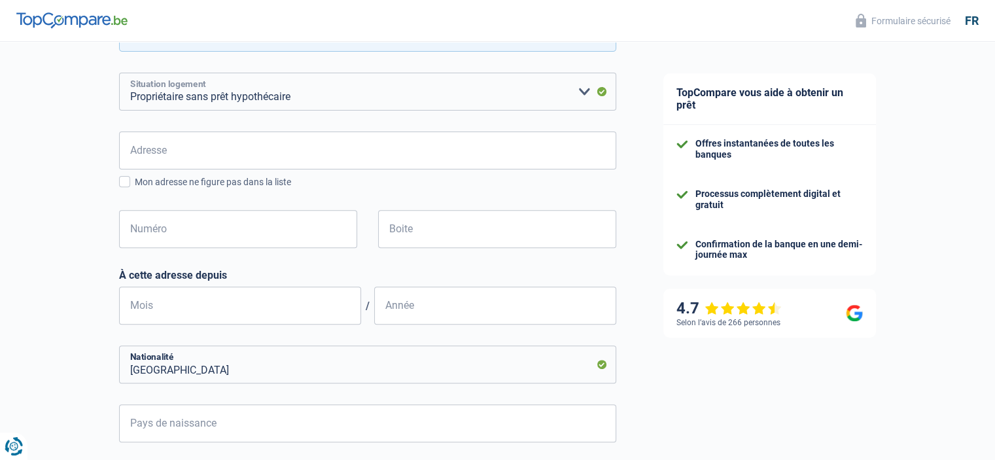
scroll to position [446, 0]
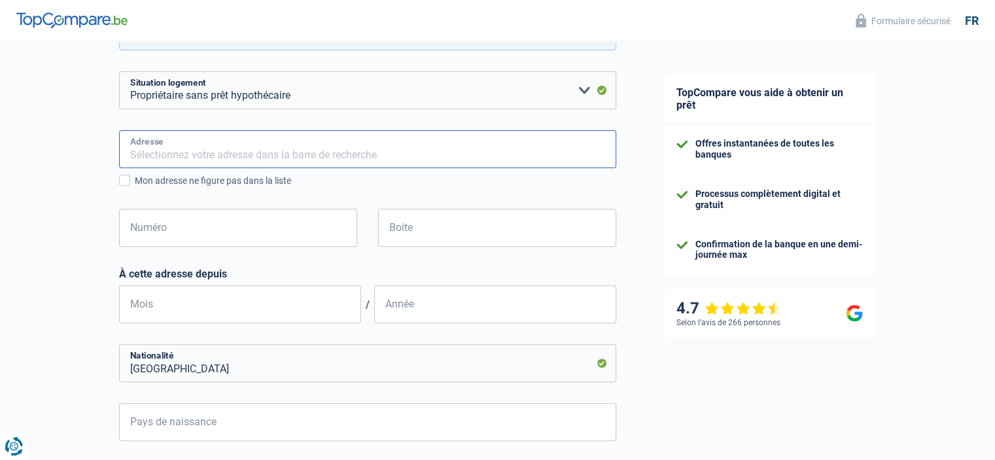
click at [454, 154] on input "Adresse" at bounding box center [367, 149] width 497 height 38
type input "61 Rue de Dinant"
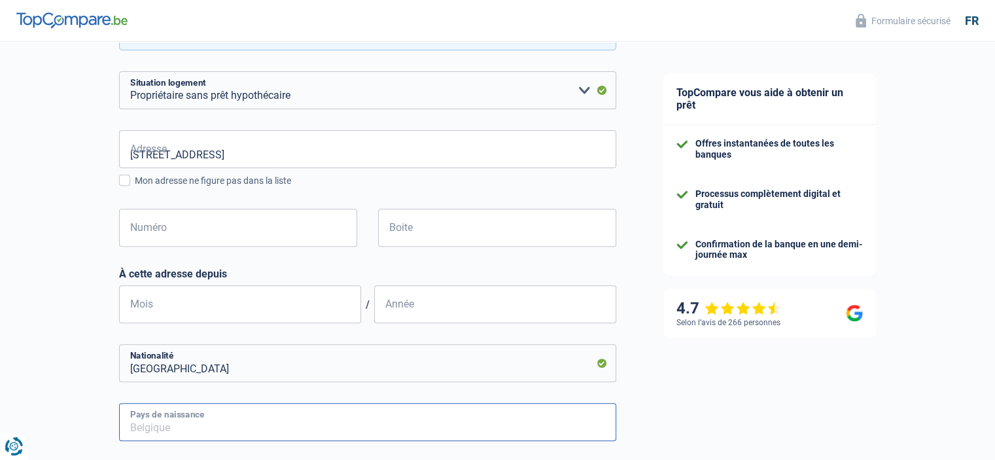
type input "Belgique"
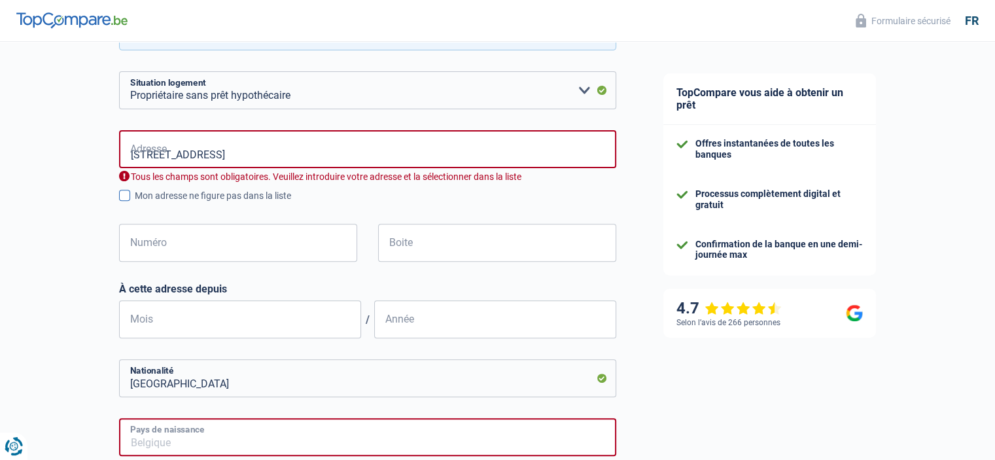
type input "Belgique"
drag, startPoint x: 142, startPoint y: 154, endPoint x: 73, endPoint y: 154, distance: 68.7
click at [73, 154] on div "Chance de réussite de votre simulation est de 60% 1 2 3 4 5 Rajoutez +20% en co…" at bounding box center [319, 226] width 639 height 1270
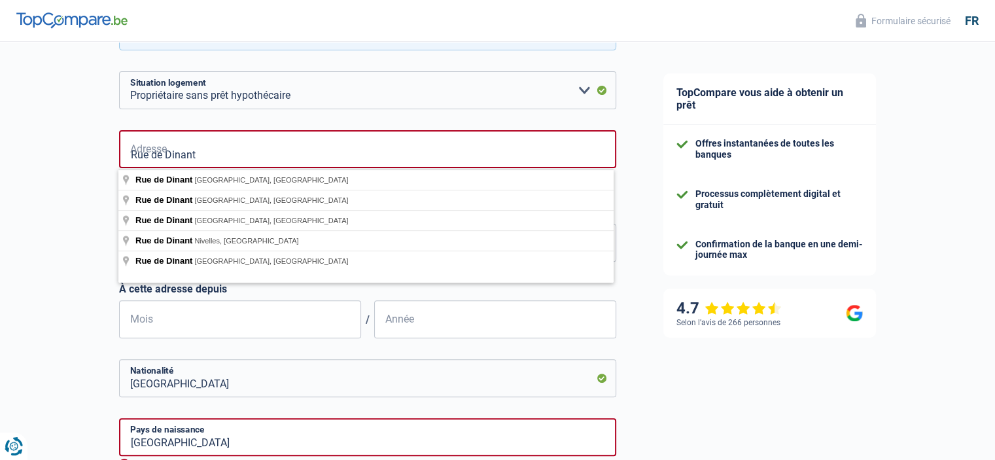
click at [217, 154] on input "Rue de Dinant" at bounding box center [367, 149] width 497 height 38
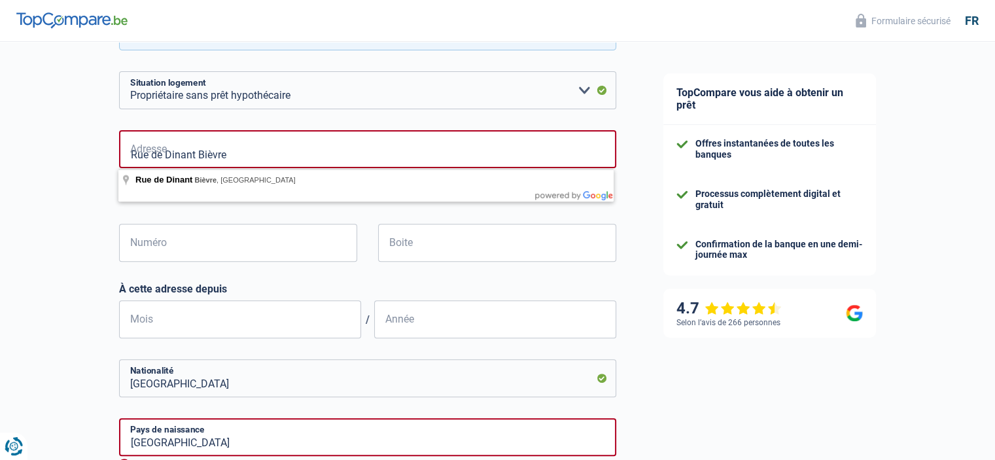
type input "Rue de Dinant Bièvre"
click at [649, 146] on div "TopCompare vous aide à obtenir un prêt Offres instantanées de toutes les banque…" at bounding box center [817, 160] width 356 height 1129
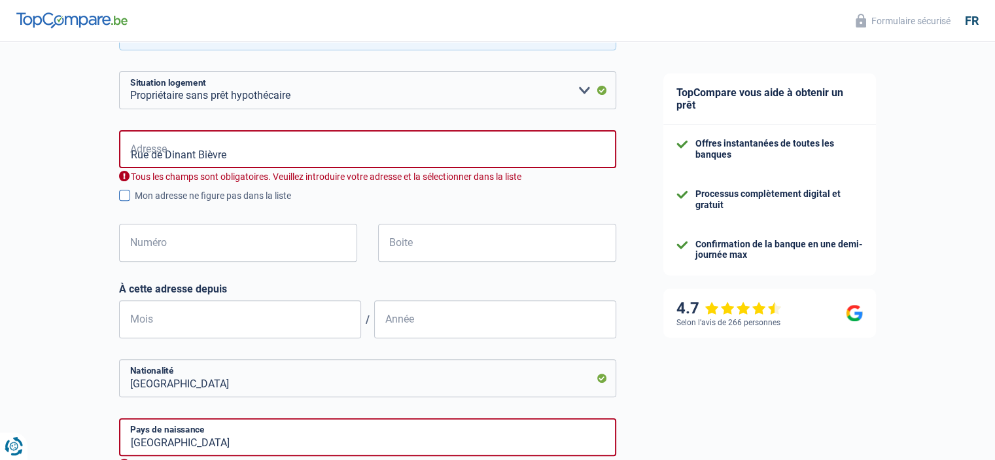
click at [122, 190] on span at bounding box center [124, 195] width 11 height 11
click at [135, 203] on input "Mon adresse ne figure pas dans la liste" at bounding box center [135, 203] width 0 height 0
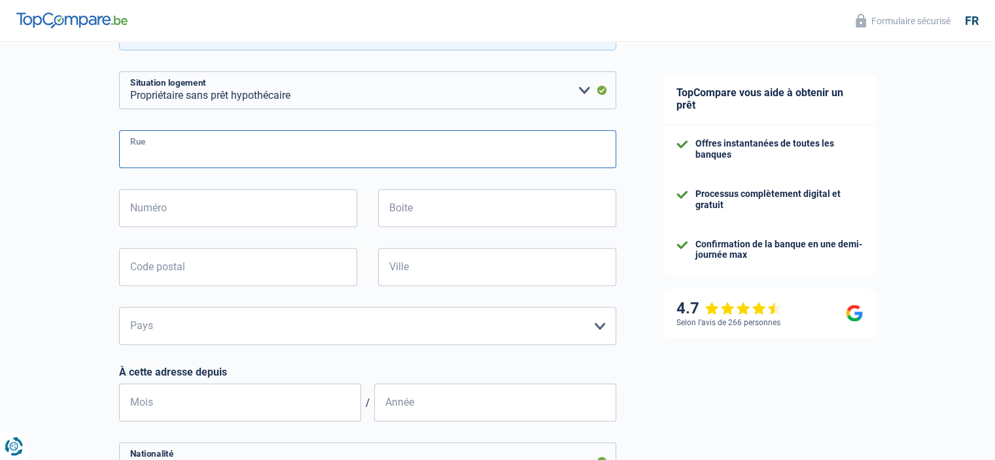
click at [290, 148] on input "Rue" at bounding box center [367, 149] width 497 height 38
type input "Rue de Dinant"
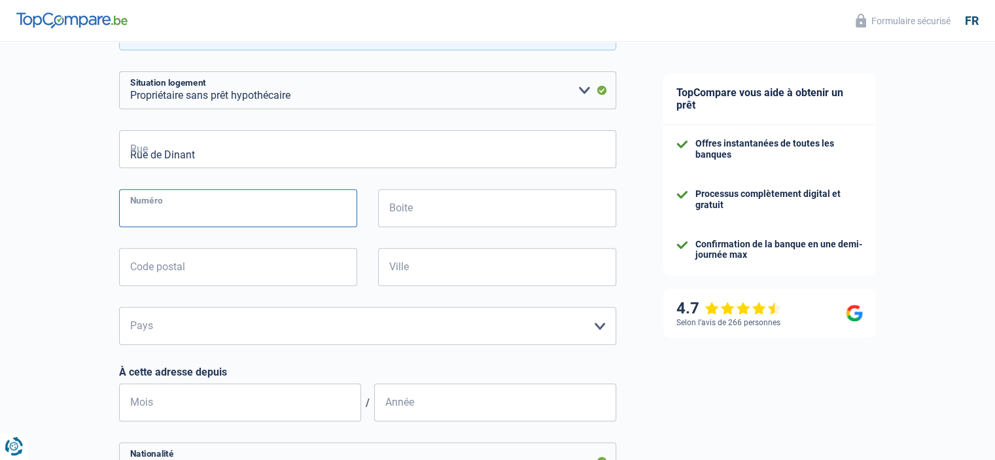
type input "61"
type input "5555"
type input "Bièvre"
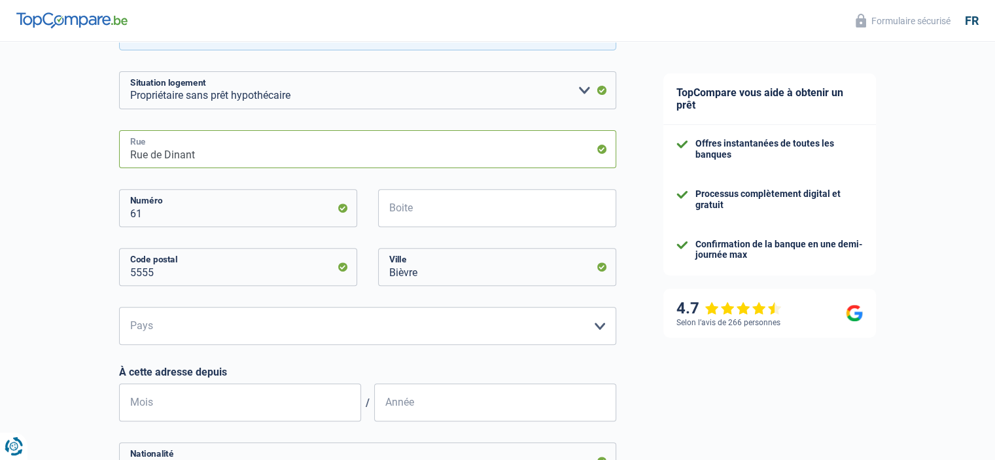
type input "61 Rue de Dinant"
click at [486, 328] on select "Belgique Luxembourg Veuillez sélectionner une option" at bounding box center [367, 326] width 497 height 38
select select "BE"
click at [119, 307] on select "Belgique Luxembourg Veuillez sélectionner une option" at bounding box center [367, 326] width 497 height 38
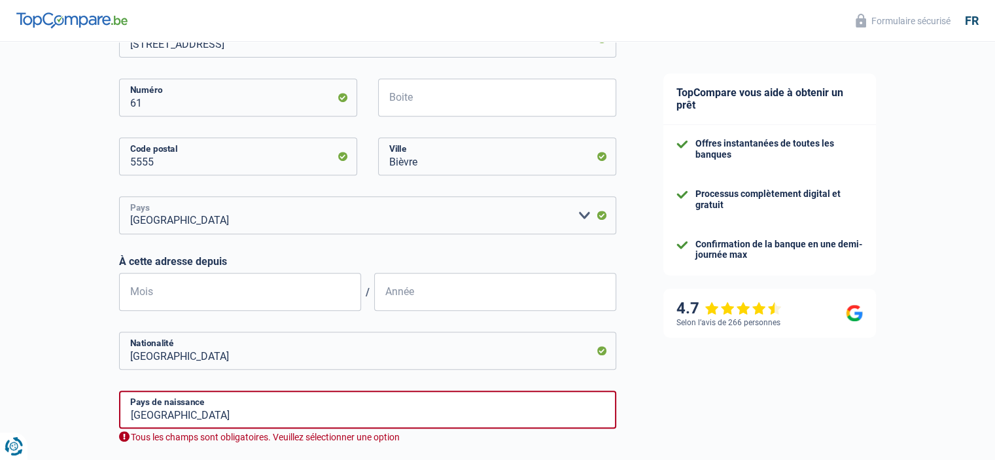
scroll to position [685, 0]
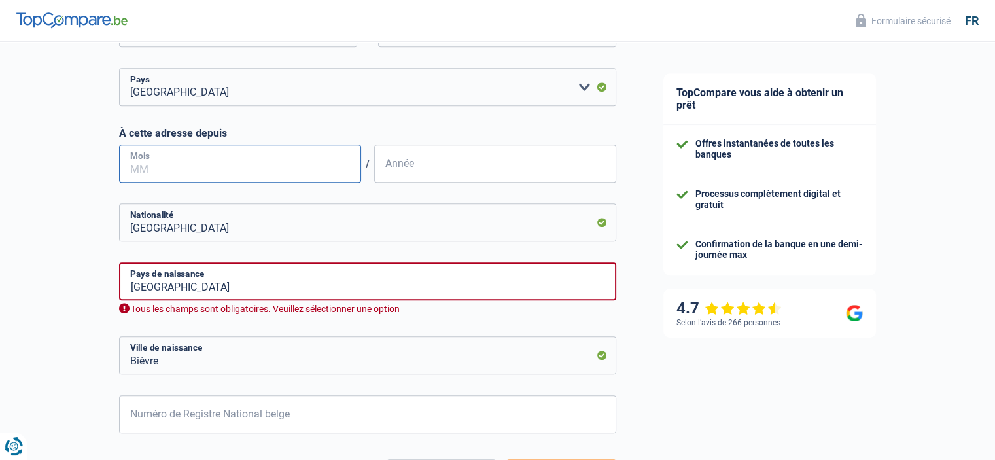
click at [331, 175] on input "Mois" at bounding box center [240, 164] width 242 height 38
type input "11"
type input "2002"
click at [460, 276] on input "Belgique" at bounding box center [367, 281] width 497 height 38
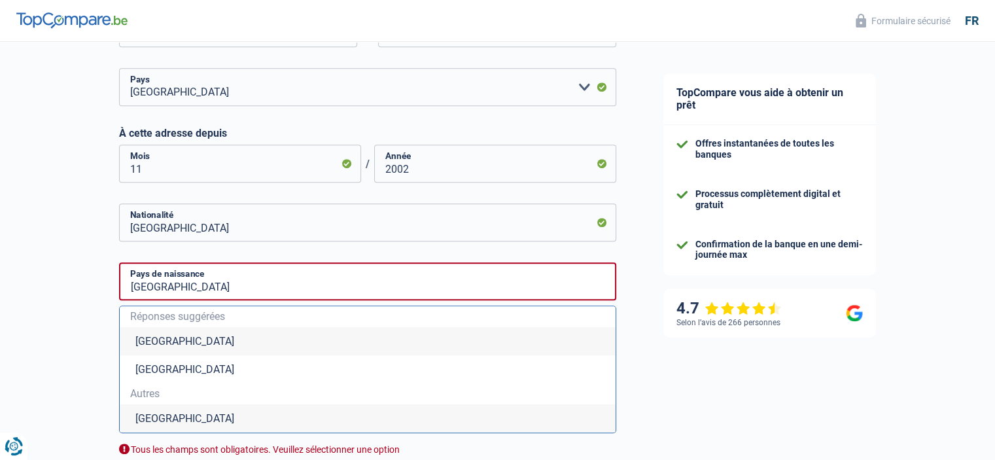
click at [169, 339] on li "Belgique" at bounding box center [368, 341] width 496 height 28
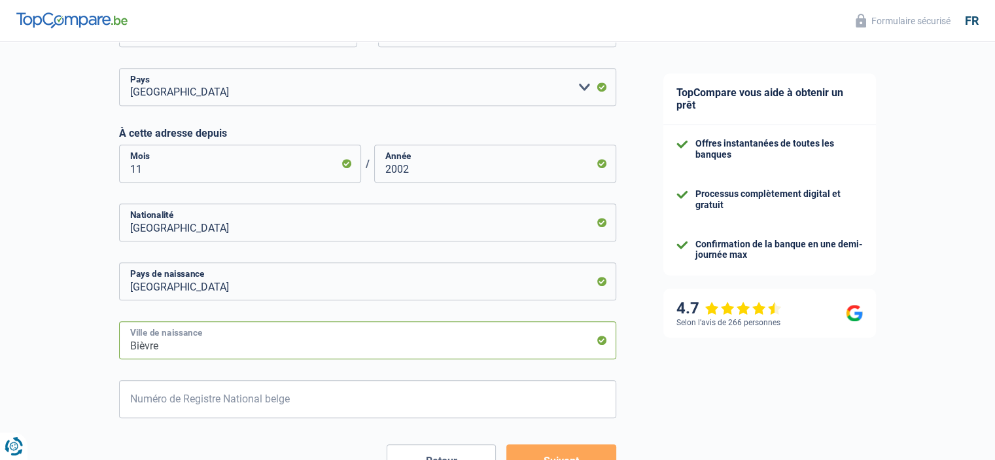
drag, startPoint x: 180, startPoint y: 354, endPoint x: 62, endPoint y: 345, distance: 118.7
click at [191, 341] on input "Bièvre" at bounding box center [367, 340] width 497 height 38
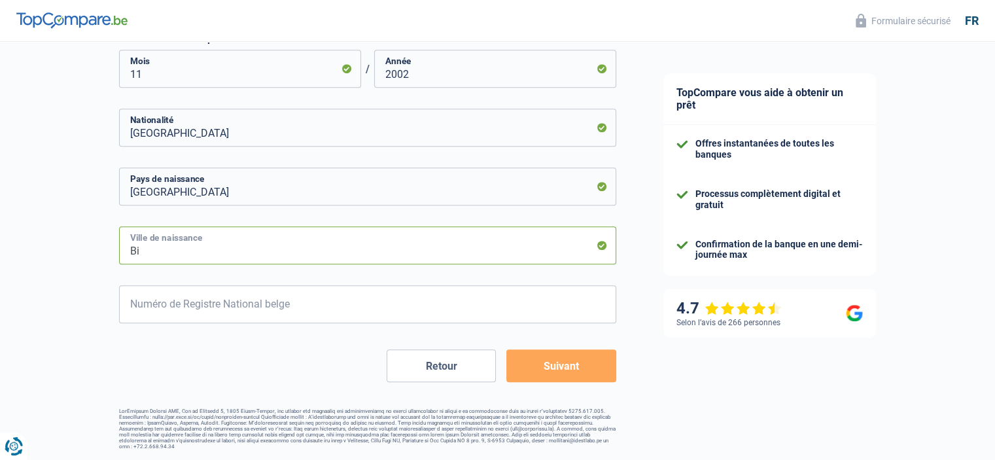
type input "B"
type input "Charleroi"
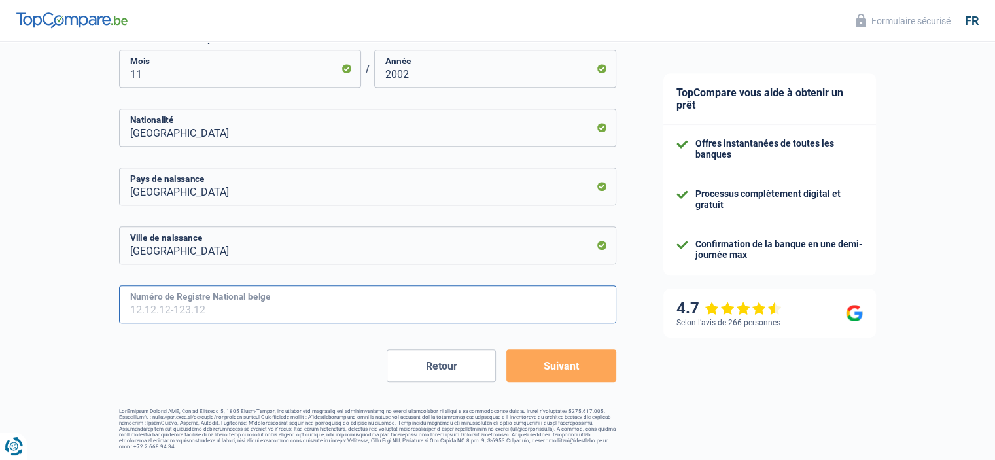
click at [386, 318] on input "Numéro de Registre National belge" at bounding box center [367, 304] width 497 height 38
type input "74.12.28-199.17"
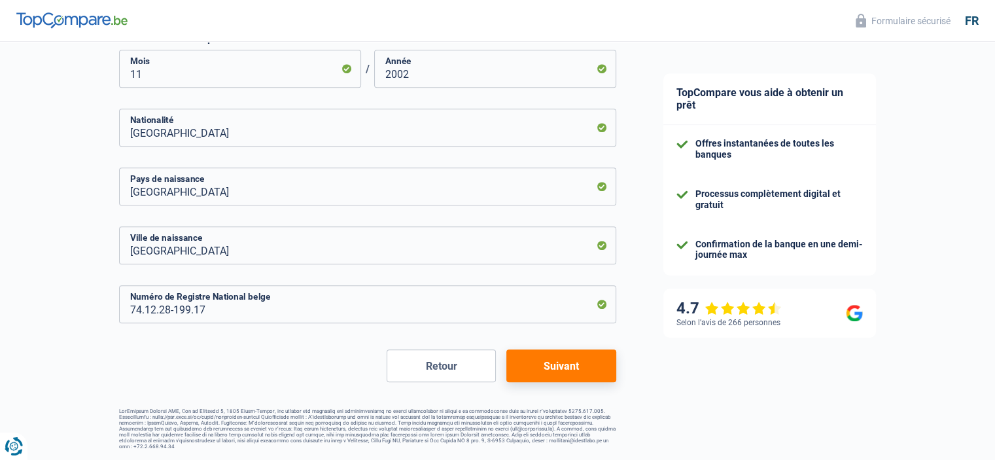
click at [580, 376] on button "Suivant" at bounding box center [560, 365] width 109 height 33
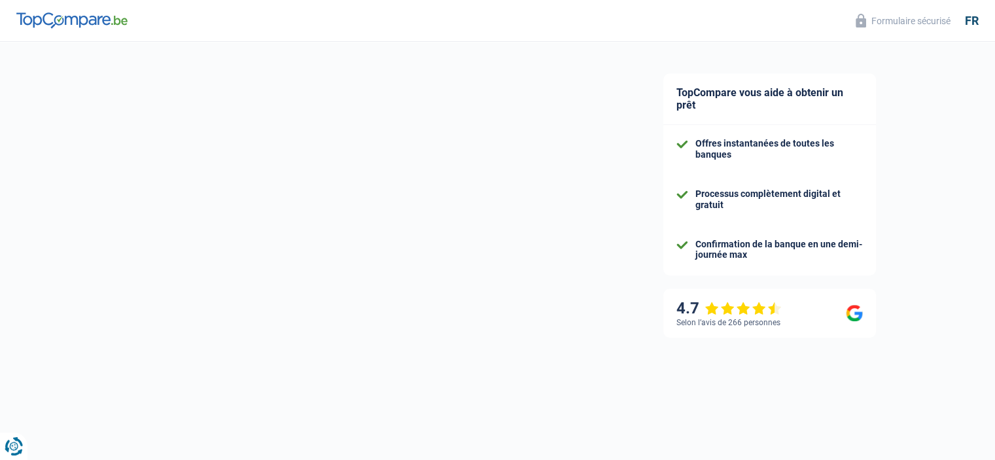
select select "familyAllowances"
select select "netSalary"
select select "mealVouchers"
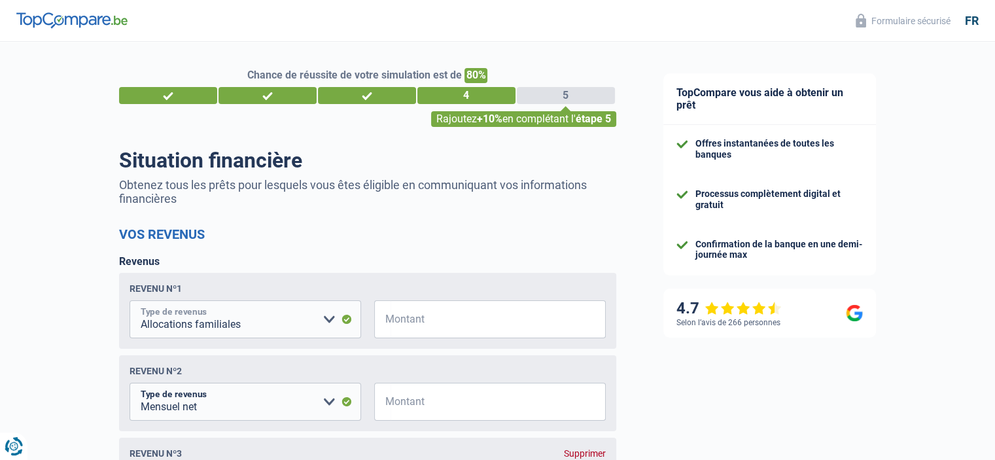
click at [326, 316] on select "Allocation d'handicap Allocations chômage Allocations familiales Chèques repas …" at bounding box center [244, 319] width 231 height 38
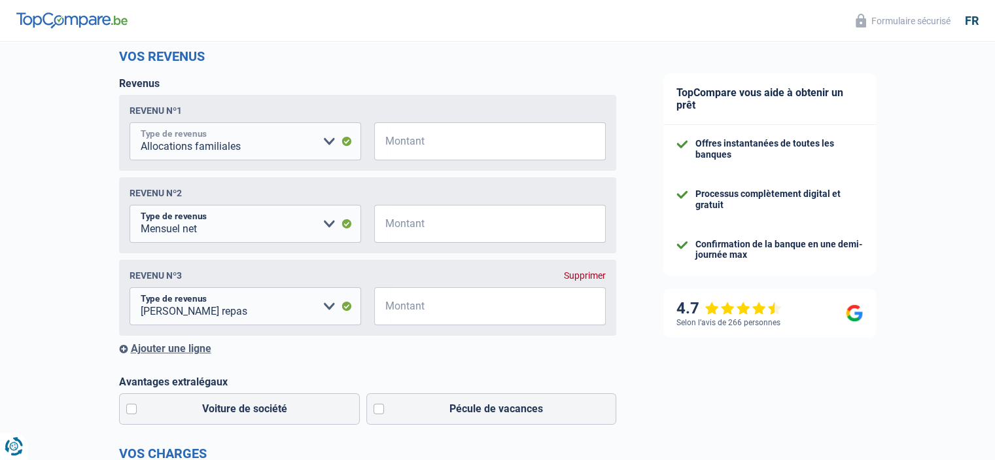
scroll to position [179, 0]
click at [500, 137] on input "Montant" at bounding box center [497, 140] width 215 height 38
click at [501, 147] on input "Montant" at bounding box center [497, 140] width 215 height 38
type input "385"
click at [475, 222] on input "Montant" at bounding box center [497, 222] width 215 height 38
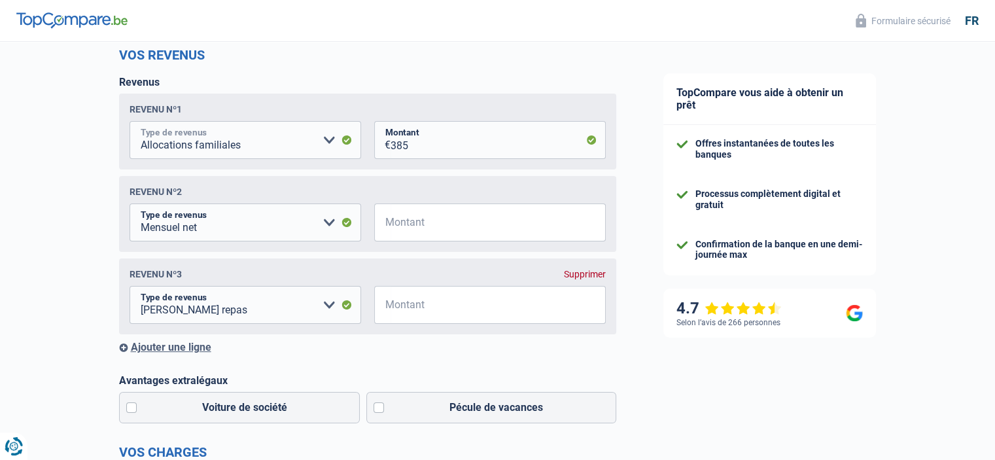
click at [326, 139] on select "Allocation d'handicap Allocations chômage Allocations familiales Chèques repas …" at bounding box center [244, 140] width 231 height 38
click at [328, 219] on select "Allocation d'handicap Allocations chômage Allocations familiales Chèques repas …" at bounding box center [244, 222] width 231 height 38
click at [432, 228] on input "Montant" at bounding box center [497, 222] width 215 height 38
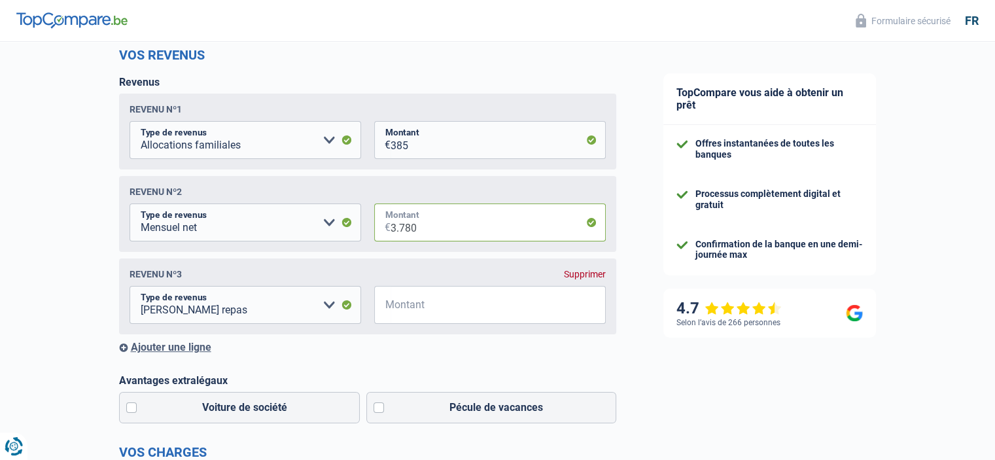
type input "3.780"
click at [393, 315] on input "Montant" at bounding box center [497, 305] width 215 height 38
type input "168"
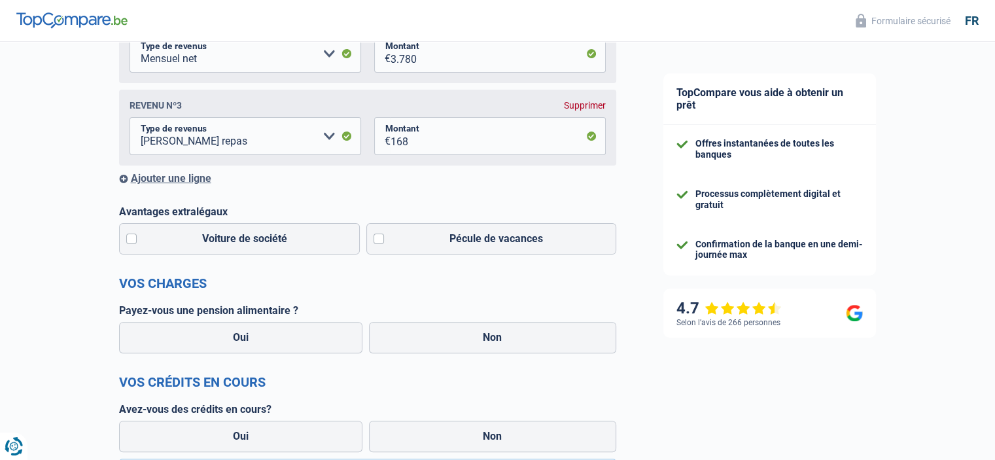
scroll to position [364, 0]
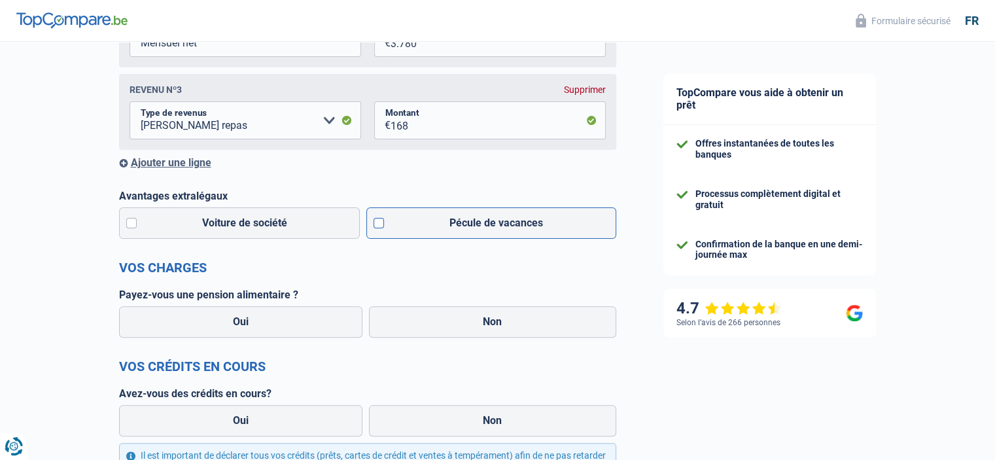
click at [382, 222] on label "Pécule de vacances" at bounding box center [491, 222] width 250 height 31
click at [382, 222] on input "Pécule de vacances" at bounding box center [491, 222] width 250 height 31
checkbox input "true"
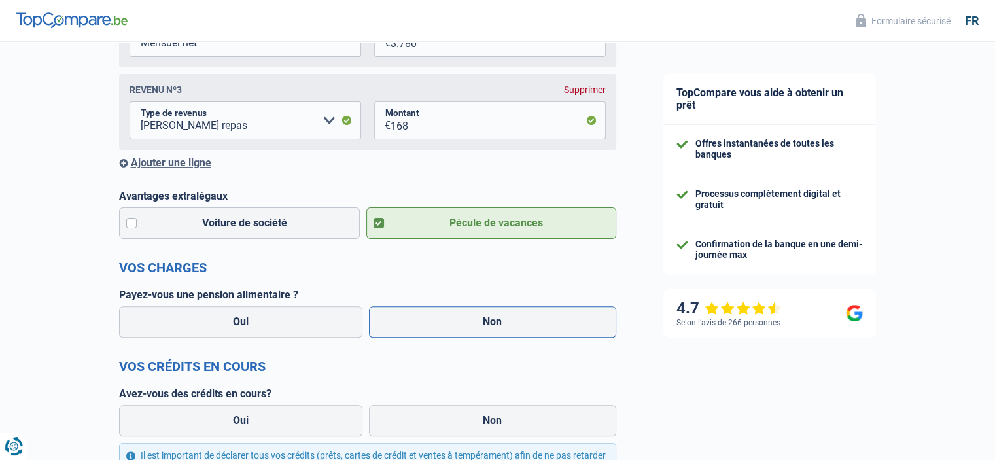
click at [454, 324] on label "Non" at bounding box center [492, 321] width 247 height 31
click at [454, 324] on input "Non" at bounding box center [492, 321] width 247 height 31
radio input "true"
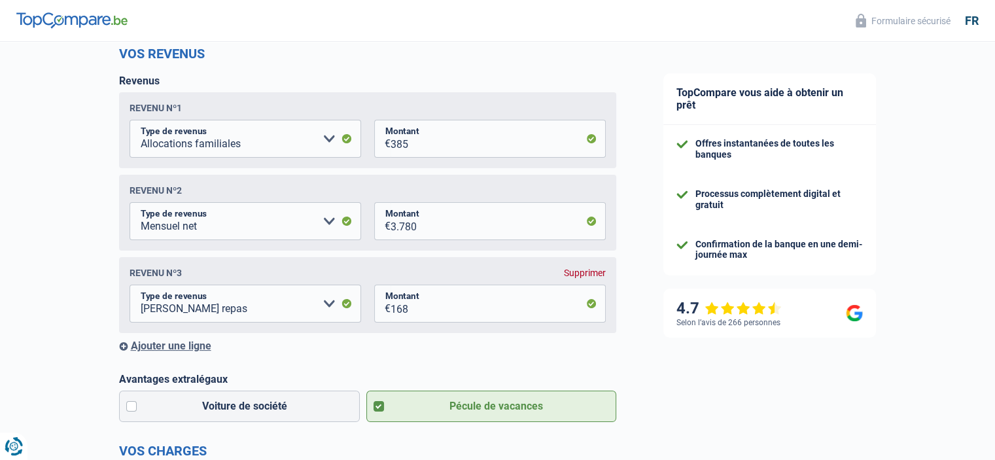
scroll to position [169, 0]
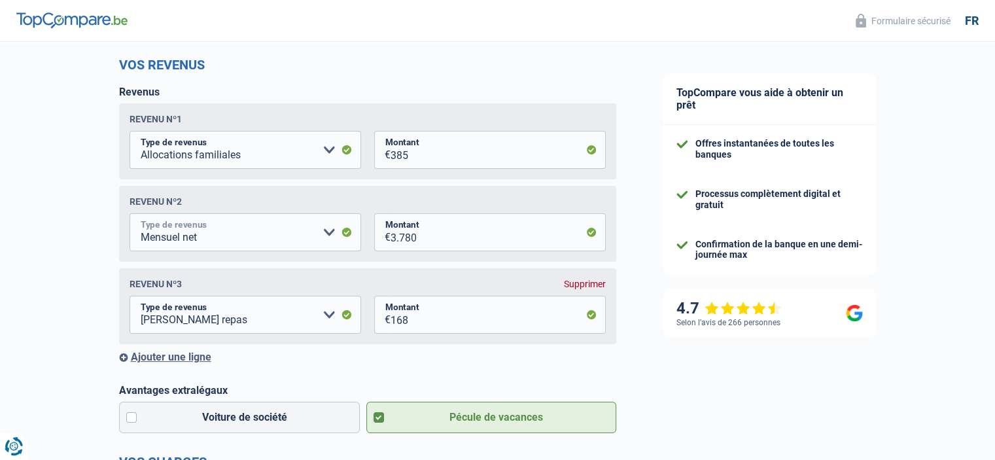
click at [332, 229] on select "Allocation d'handicap Allocations chômage Allocations familiales Chèques repas …" at bounding box center [244, 232] width 231 height 38
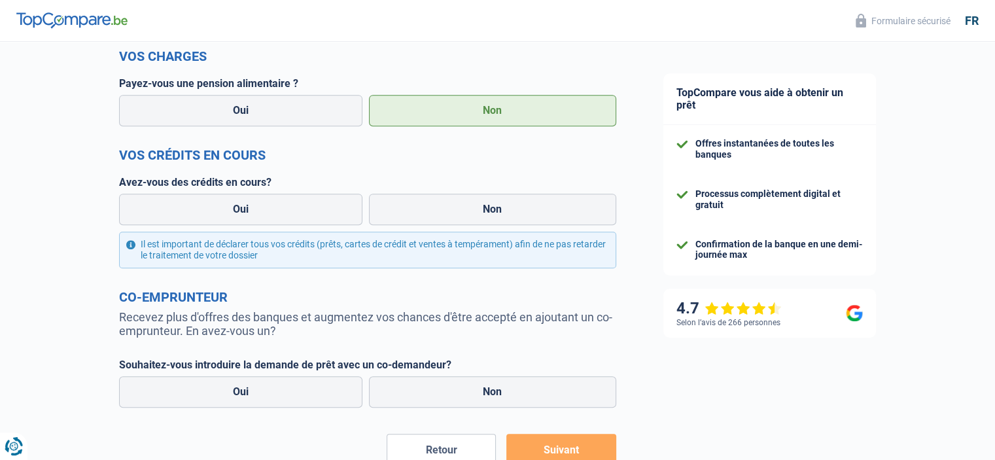
scroll to position [576, 0]
click at [273, 213] on label "Oui" at bounding box center [241, 207] width 244 height 31
click at [273, 213] on input "Oui" at bounding box center [241, 207] width 244 height 31
radio input "true"
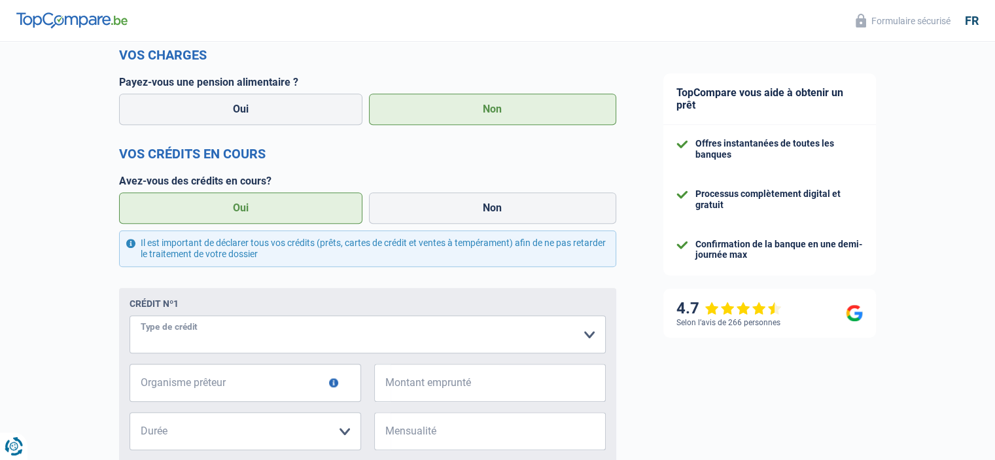
click at [554, 337] on select "Carte ou ouverture de crédit Prêt hypothécaire Vente à tempérament Prêt à tempé…" at bounding box center [367, 334] width 476 height 38
select select "renovationLoan"
click at [349, 384] on input "Organisme prêteur" at bounding box center [244, 383] width 231 height 38
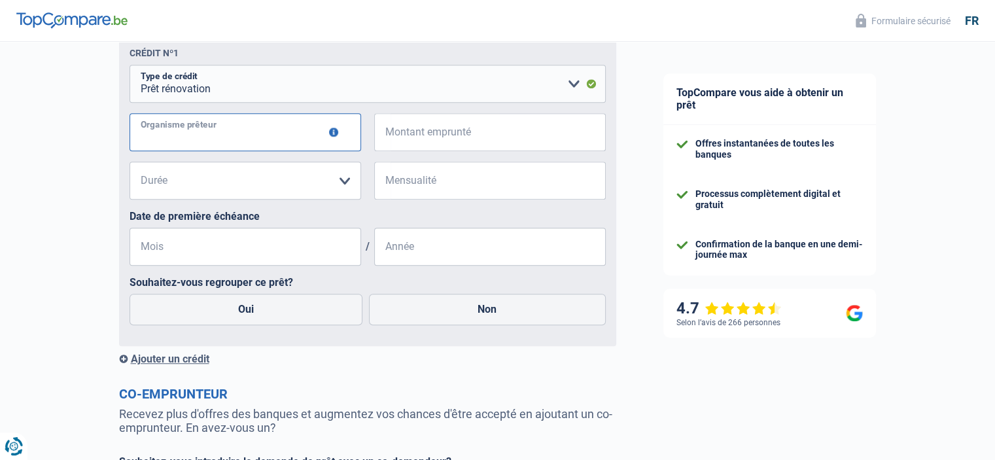
scroll to position [834, 0]
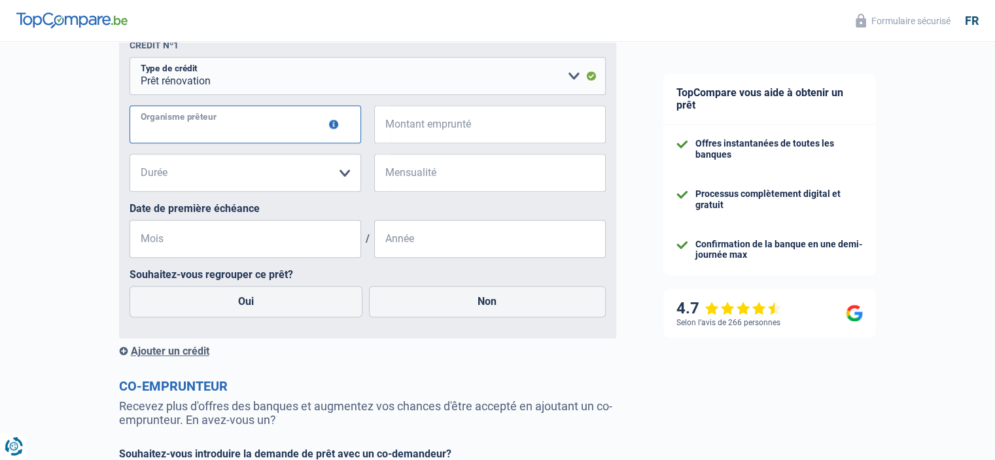
click at [224, 143] on input "Organisme prêteur" at bounding box center [244, 124] width 231 height 38
type input "crelan"
click at [392, 128] on input "Montant emprunté" at bounding box center [497, 124] width 215 height 38
type input "80.000"
click at [425, 177] on input "Mensualité" at bounding box center [497, 173] width 215 height 38
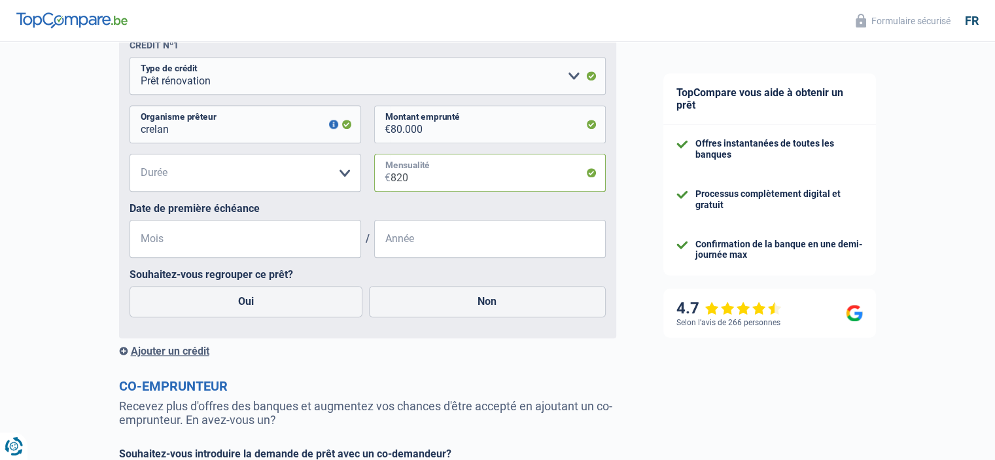
type input "820"
click at [334, 170] on select "12 mois 18 mois 24 mois 30 mois 36 mois 42 mois 48 mois 60 mois 72 mois 84 mois…" at bounding box center [244, 173] width 231 height 38
click at [129, 156] on select "12 mois 18 mois 24 mois 30 mois 36 mois 42 mois 48 mois 60 mois 72 mois 84 mois…" at bounding box center [244, 173] width 231 height 38
click at [328, 169] on select "12 mois 18 mois 24 mois 30 mois 36 mois 42 mois 48 mois 60 mois 72 mois 84 mois…" at bounding box center [244, 173] width 231 height 38
select select "120"
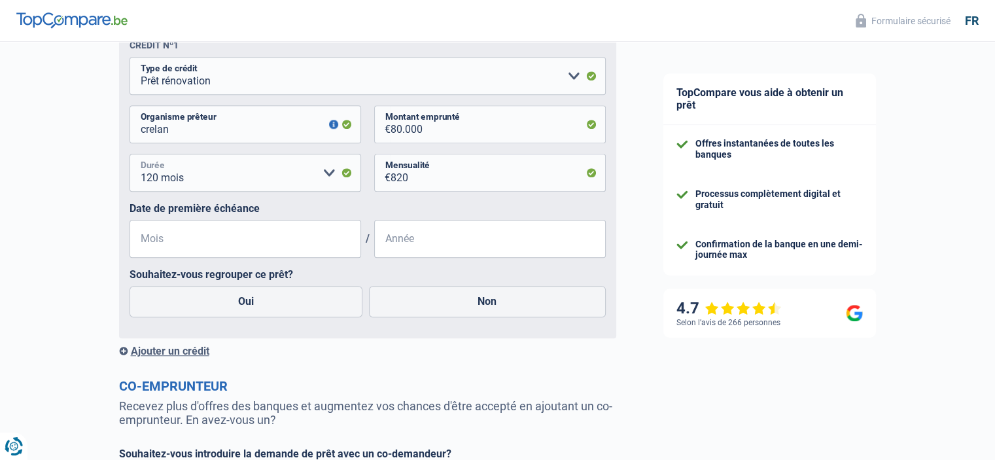
click at [129, 156] on select "12 mois 18 mois 24 mois 30 mois 36 mois 42 mois 48 mois 60 mois 72 mois 84 mois…" at bounding box center [244, 173] width 231 height 38
click at [289, 241] on input "Mois" at bounding box center [244, 239] width 231 height 38
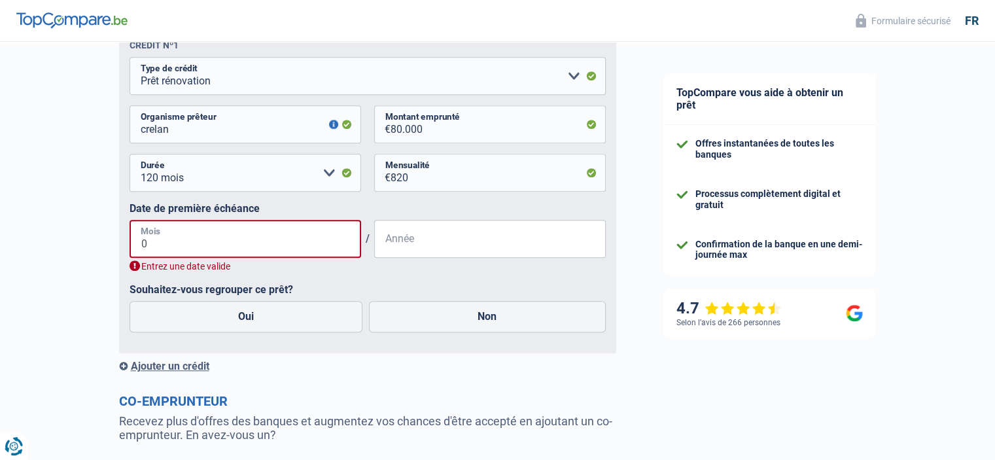
type input "01"
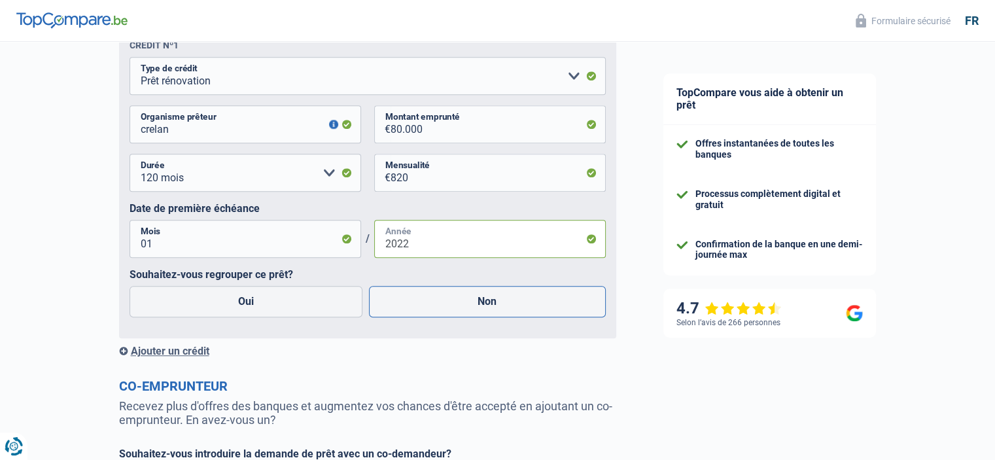
type input "2022"
click at [424, 298] on label "Non" at bounding box center [487, 301] width 237 height 31
click at [424, 298] on input "Non" at bounding box center [487, 301] width 237 height 31
radio input "true"
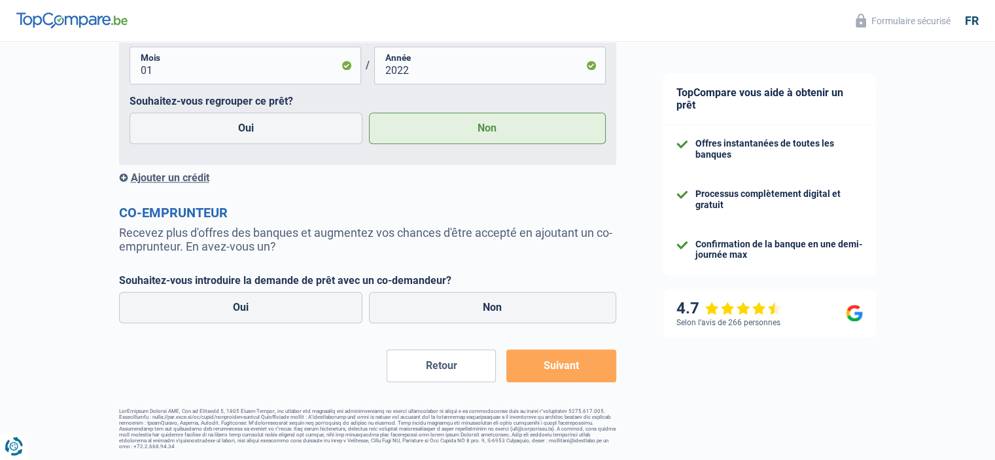
scroll to position [1012, 0]
click at [502, 301] on label "Non" at bounding box center [492, 307] width 247 height 31
click at [502, 301] on input "Non" at bounding box center [492, 307] width 247 height 31
radio input "true"
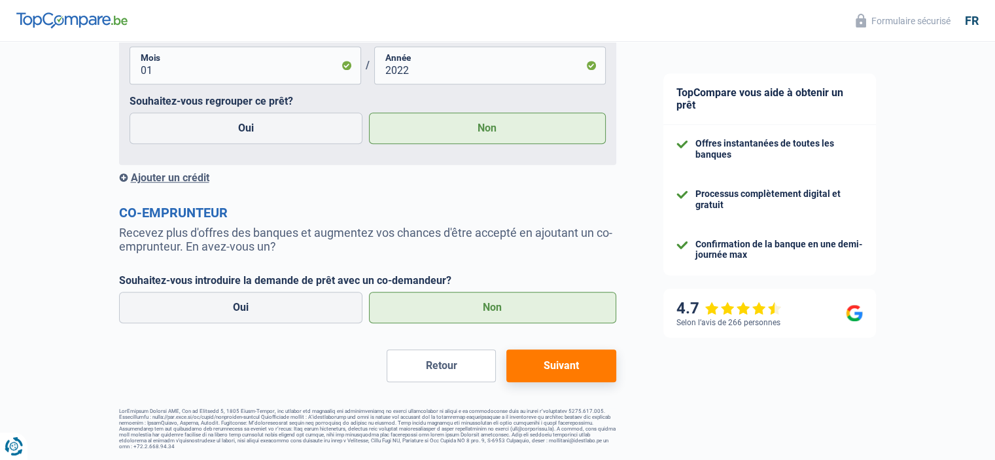
click at [566, 363] on button "Suivant" at bounding box center [560, 365] width 109 height 33
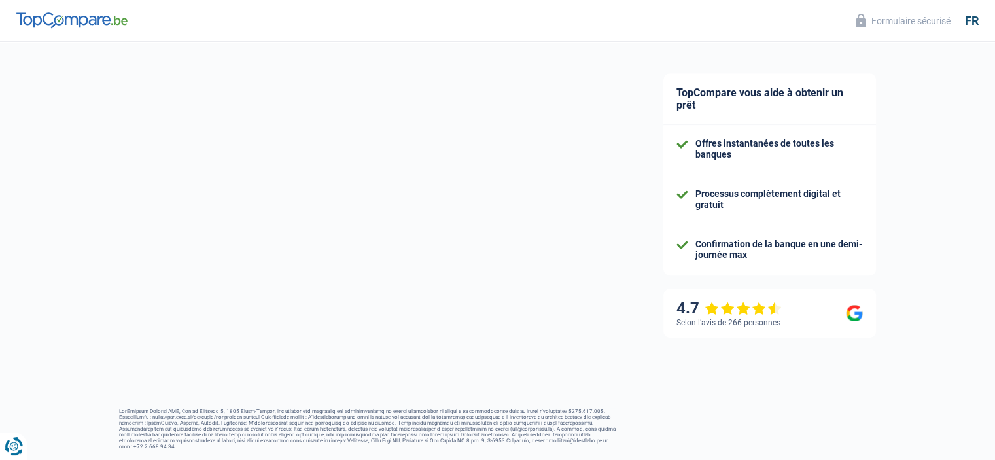
select select "120"
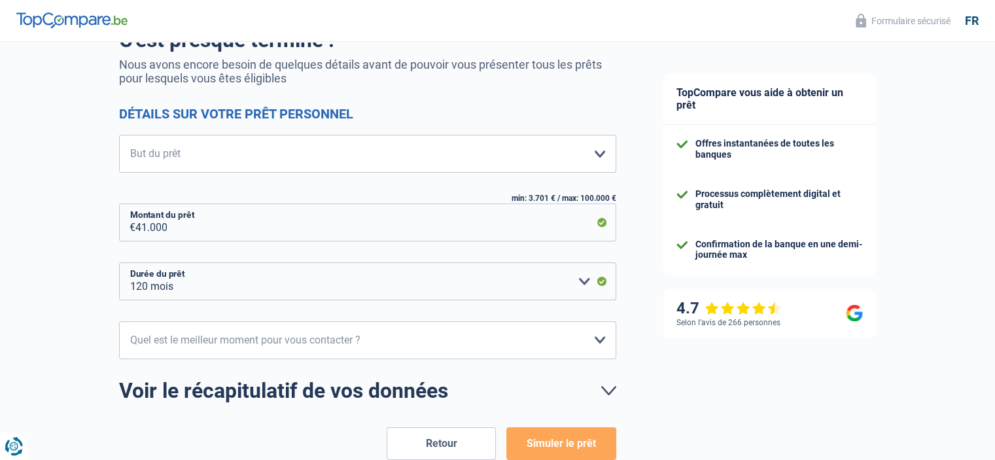
scroll to position [198, 0]
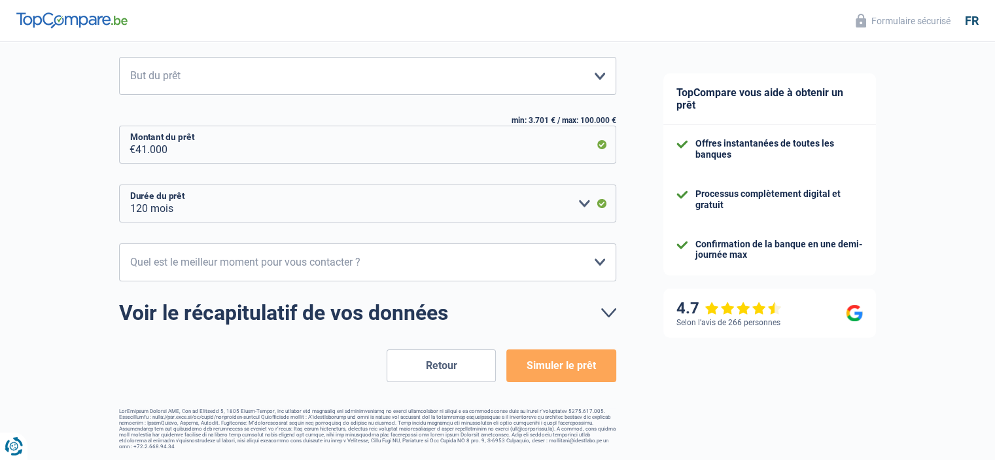
click at [545, 364] on button "Simuler le prêt" at bounding box center [560, 365] width 109 height 33
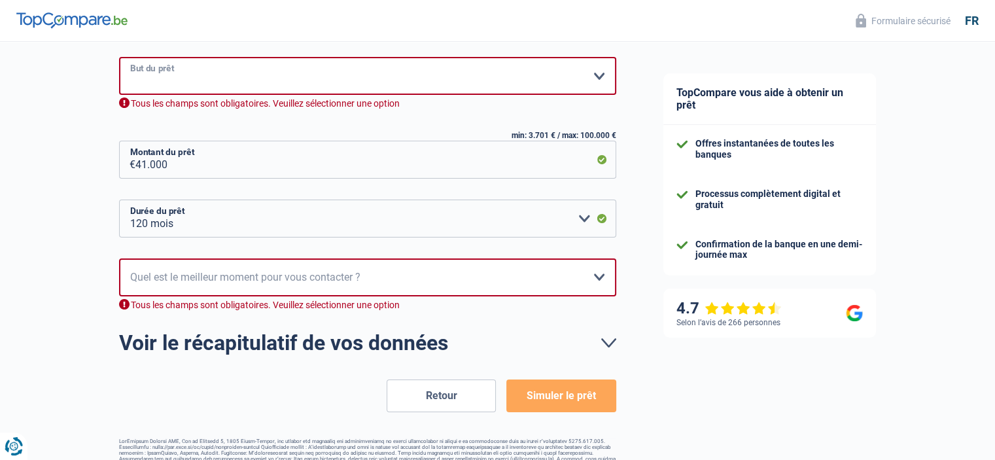
click at [591, 76] on select "Confort maison: meubles, textile, peinture, électroménager, outillage non-profe…" at bounding box center [367, 76] width 497 height 38
select select "other"
click at [119, 58] on select "Confort maison: meubles, textile, peinture, électroménager, outillage non-profe…" at bounding box center [367, 76] width 497 height 38
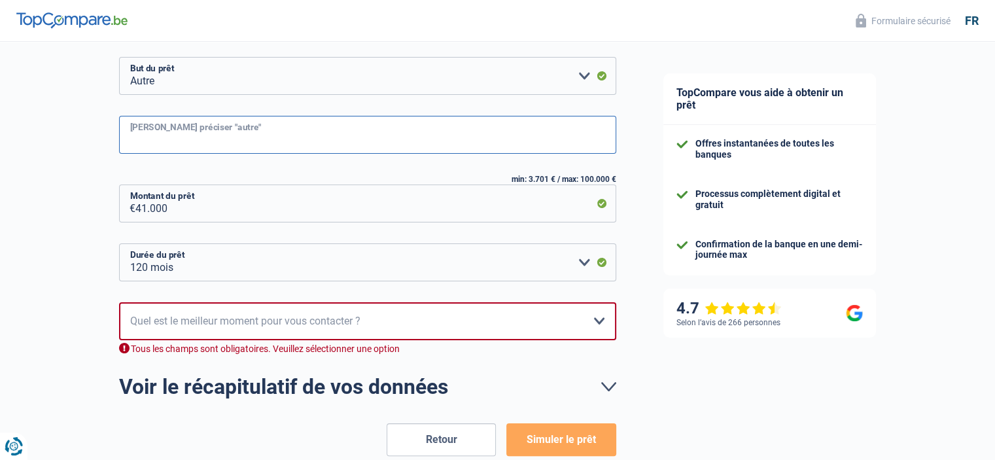
click at [356, 146] on input "Veuillez préciser "autre"" at bounding box center [367, 135] width 497 height 38
type input "Achat bateau semi-rigide"
click at [527, 310] on select "10h-12h 12h-14h 14h-16h 16h-18h Veuillez sélectionner une option" at bounding box center [367, 321] width 497 height 38
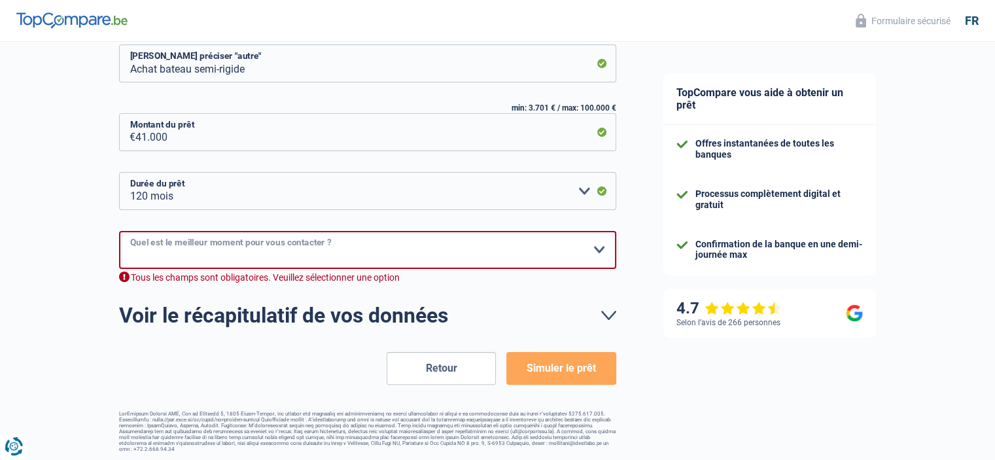
scroll to position [272, 0]
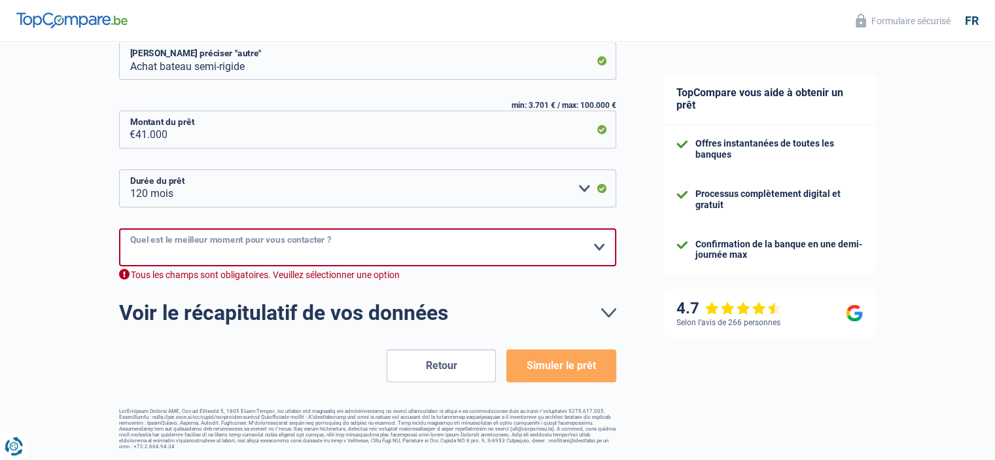
click at [604, 243] on select "10h-12h 12h-14h 14h-16h 16h-18h Veuillez sélectionner une option" at bounding box center [367, 247] width 497 height 38
select select "10-12"
click at [119, 244] on select "10h-12h 12h-14h 14h-16h 16h-18h Veuillez sélectionner une option" at bounding box center [367, 247] width 497 height 38
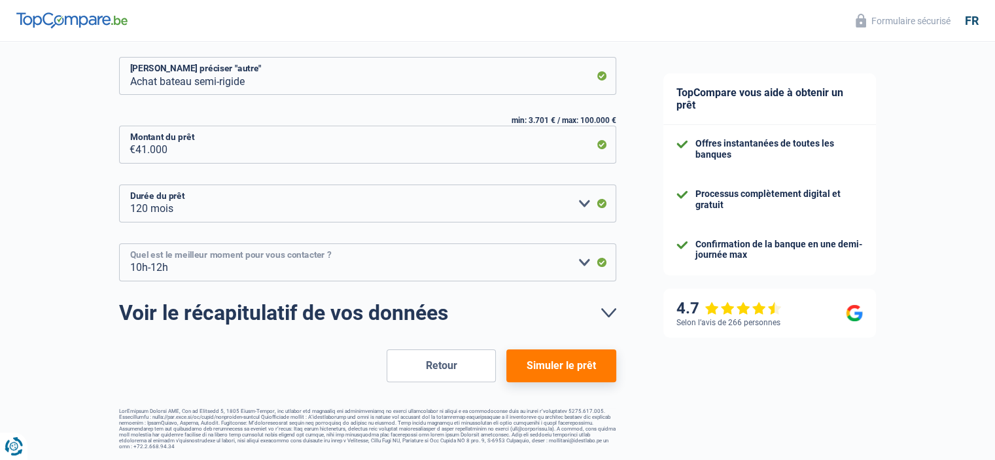
scroll to position [256, 0]
click at [562, 368] on button "Simuler le prêt" at bounding box center [560, 366] width 109 height 33
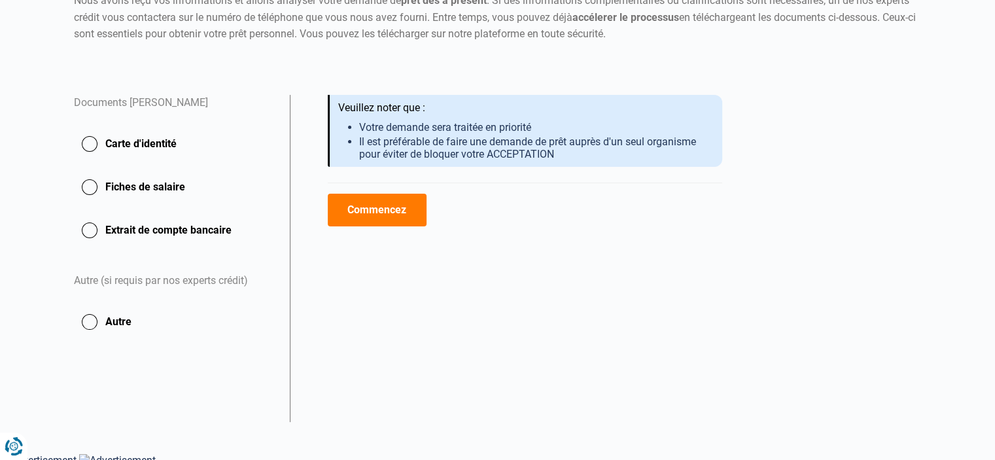
scroll to position [170, 0]
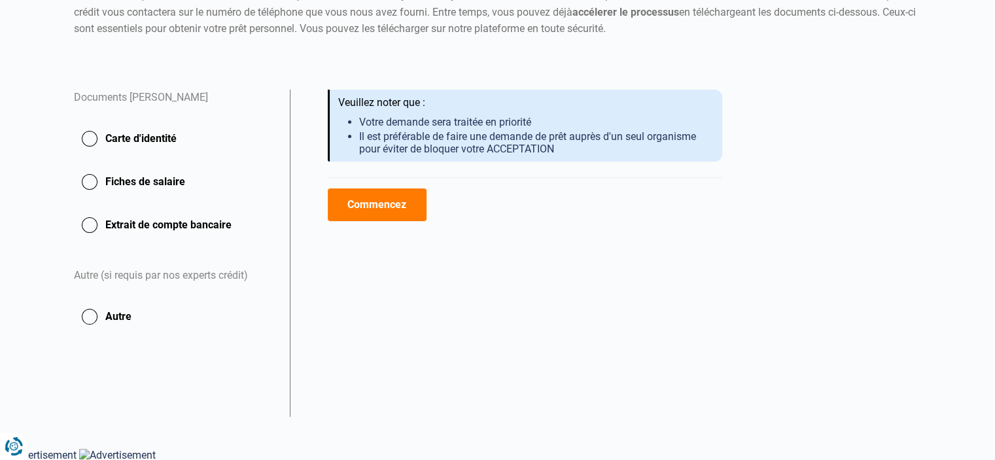
click at [395, 214] on button "Commencez" at bounding box center [377, 204] width 99 height 33
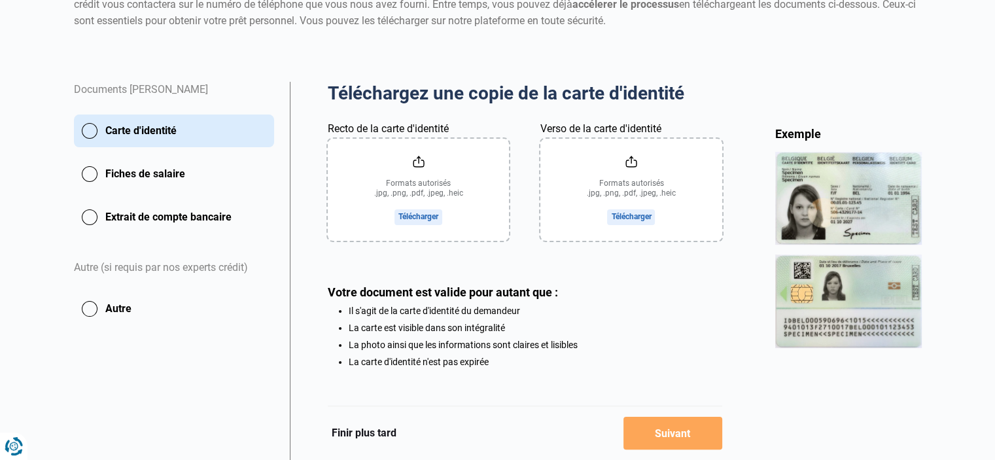
scroll to position [230, 0]
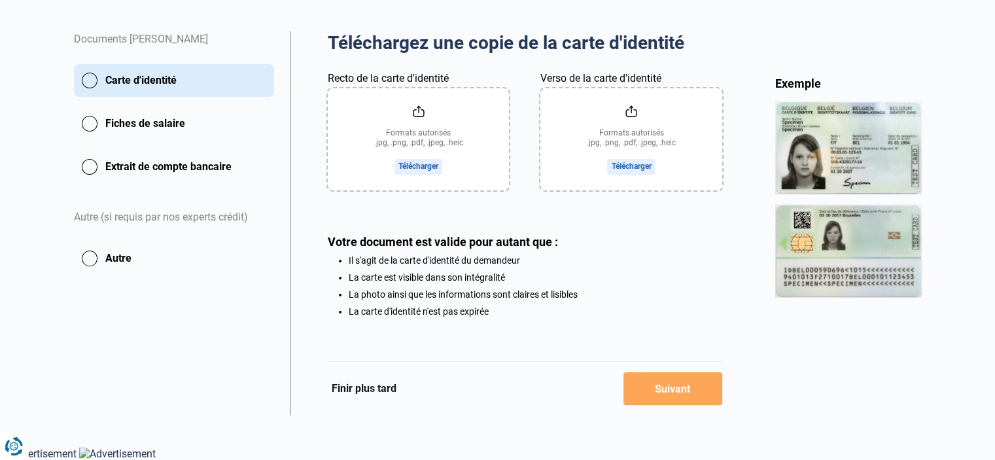
click at [682, 255] on li "Il s'agit de la carte d'identité du demandeur" at bounding box center [535, 260] width 373 height 10
